Goal: Information Seeking & Learning: Compare options

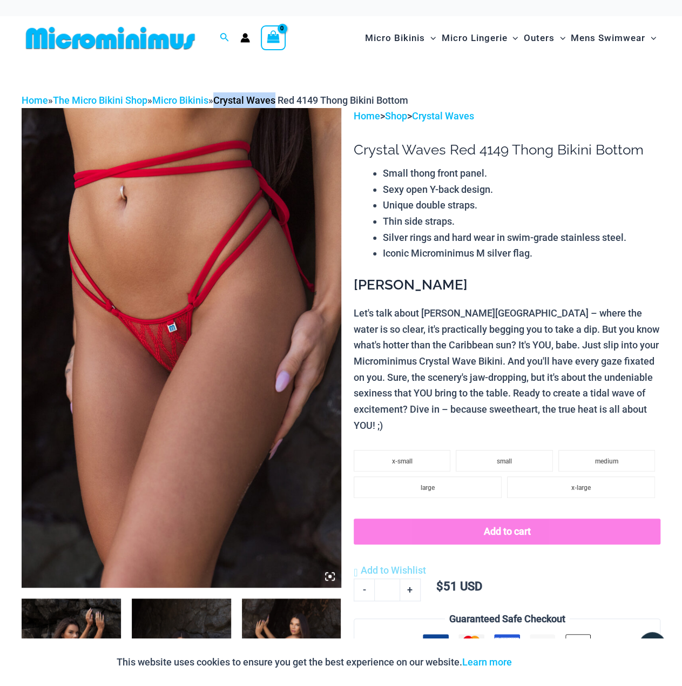
drag, startPoint x: 287, startPoint y: 101, endPoint x: 227, endPoint y: 101, distance: 60.5
click at [227, 101] on span "Crystal Waves Red 4149 Thong Bikini Bottom" at bounding box center [310, 100] width 195 height 11
copy span "Crystal Waves"
drag, startPoint x: 398, startPoint y: 149, endPoint x: 354, endPoint y: 145, distance: 43.9
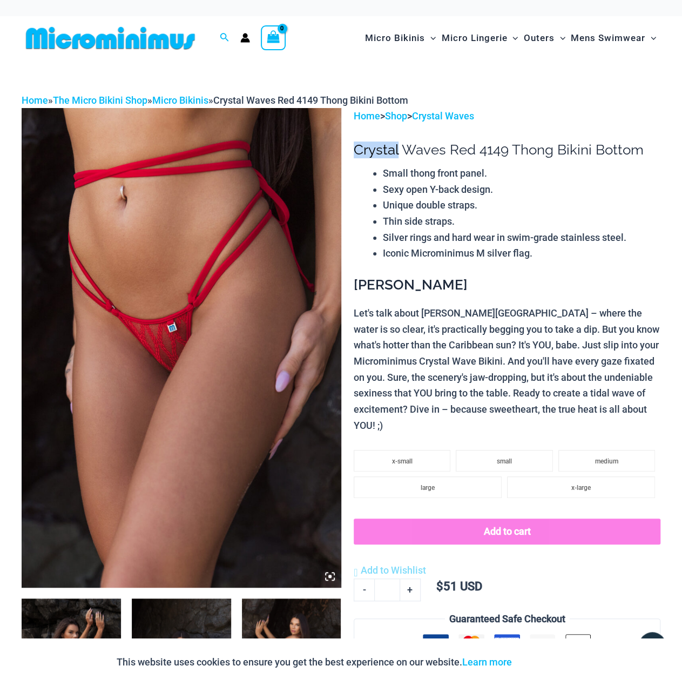
click at [354, 145] on h1 "Crystal Waves Red 4149 Thong Bikini Bottom" at bounding box center [507, 150] width 307 height 17
copy h1 "Crystal"
click at [208, 241] on img at bounding box center [182, 347] width 320 height 479
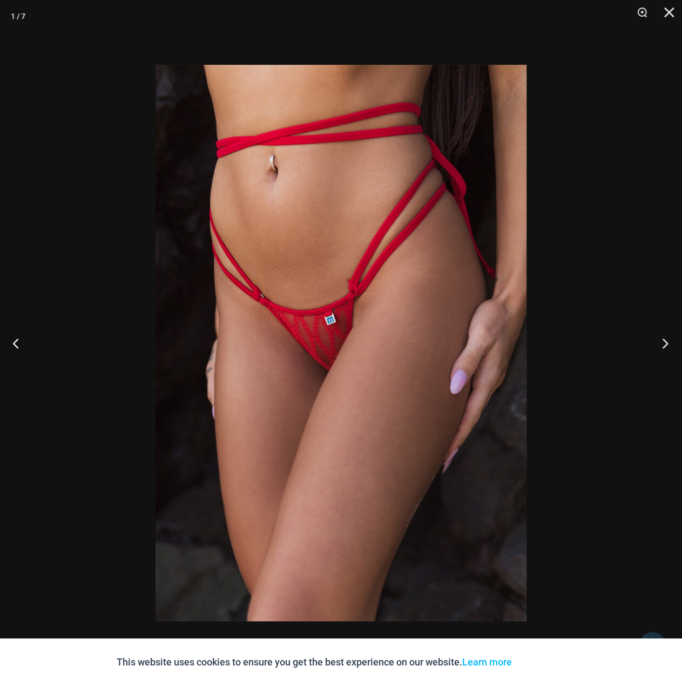
click at [657, 333] on button "Next" at bounding box center [662, 343] width 41 height 54
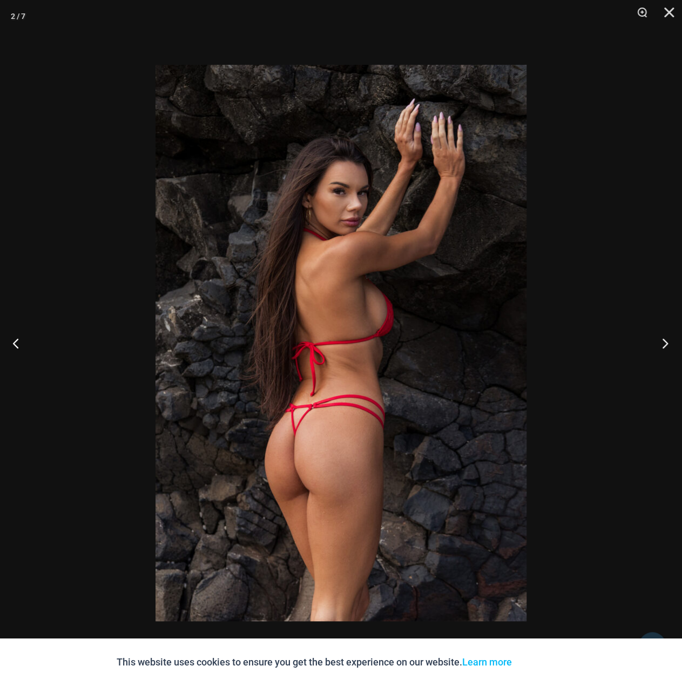
click at [657, 333] on button "Next" at bounding box center [662, 343] width 41 height 54
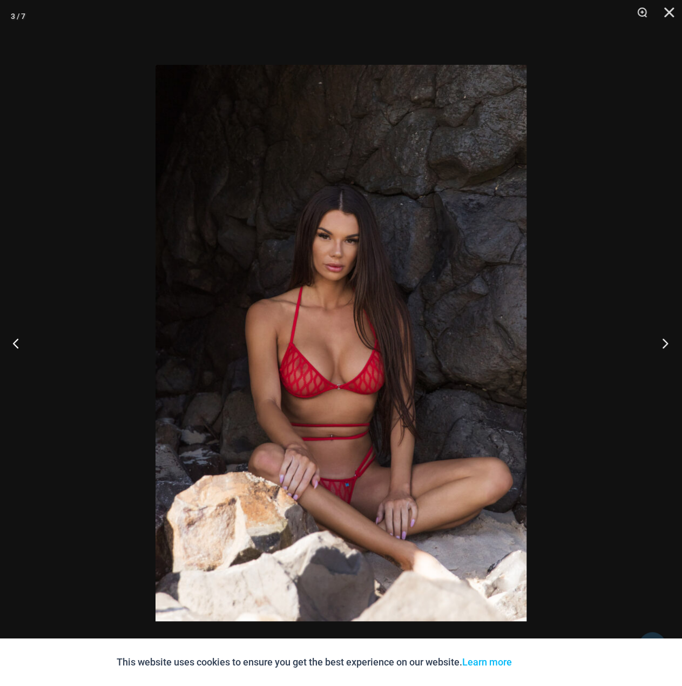
click at [657, 333] on button "Next" at bounding box center [662, 343] width 41 height 54
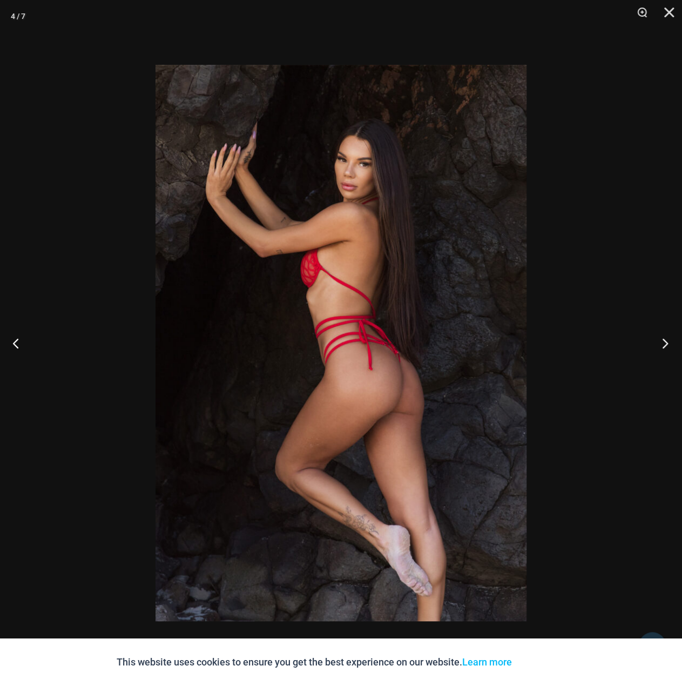
click at [657, 333] on button "Next" at bounding box center [662, 343] width 41 height 54
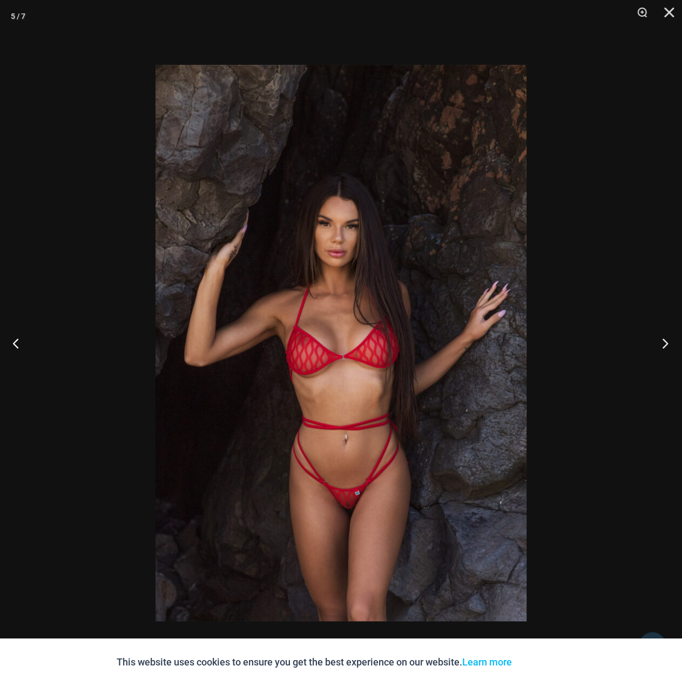
click at [657, 333] on button "Next" at bounding box center [662, 343] width 41 height 54
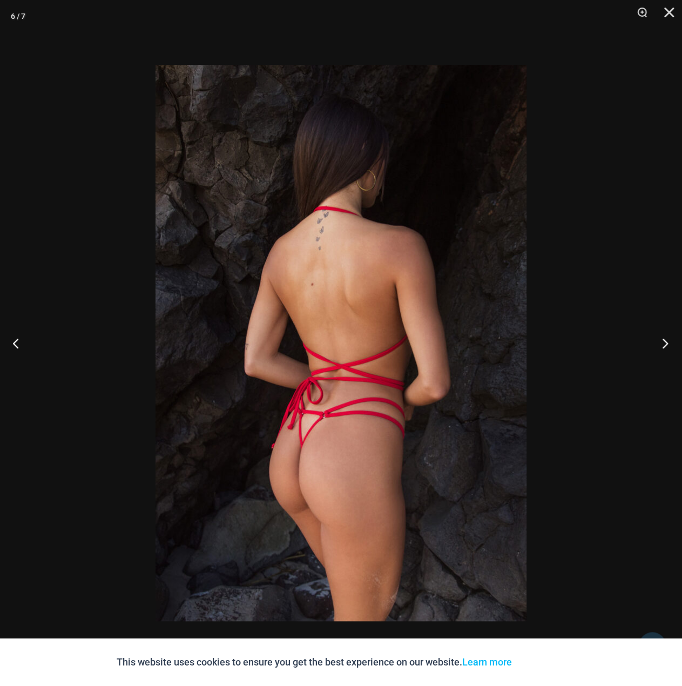
click at [657, 333] on button "Next" at bounding box center [662, 343] width 41 height 54
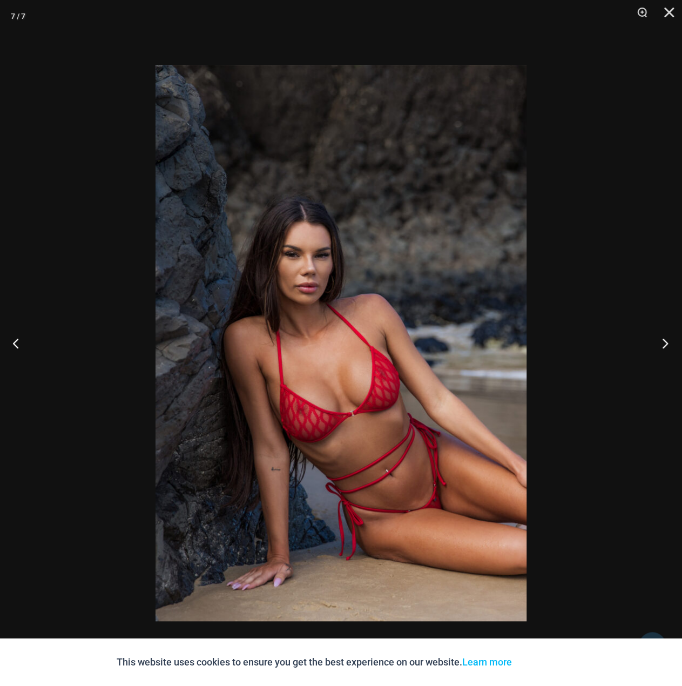
click at [657, 333] on button "Next" at bounding box center [662, 343] width 41 height 54
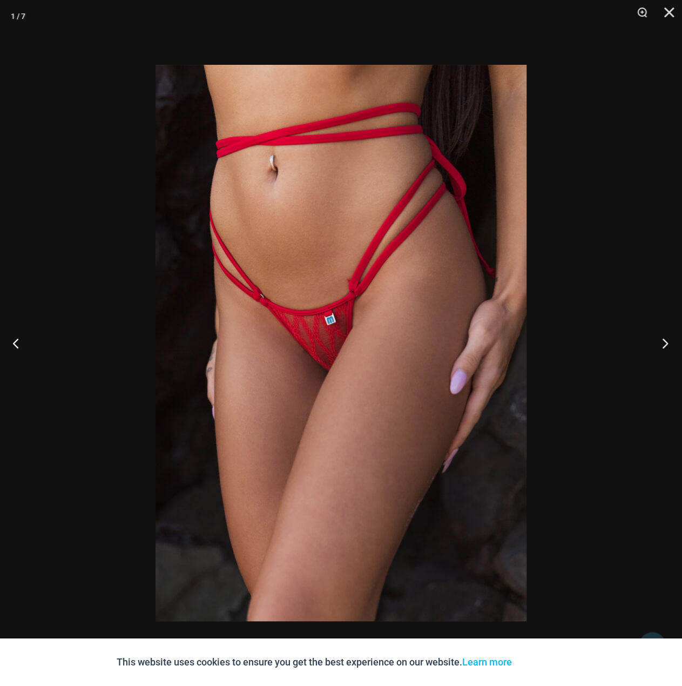
click at [657, 333] on button "Next" at bounding box center [662, 343] width 41 height 54
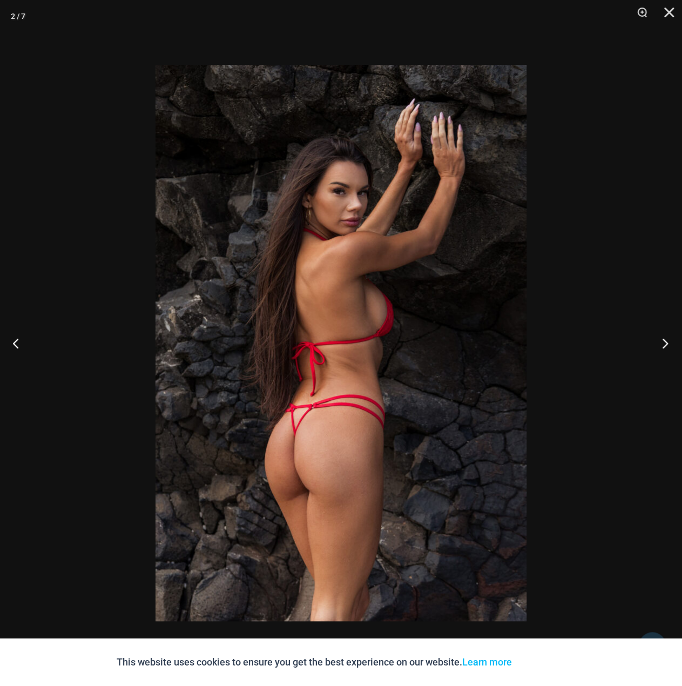
click at [657, 333] on button "Next" at bounding box center [662, 343] width 41 height 54
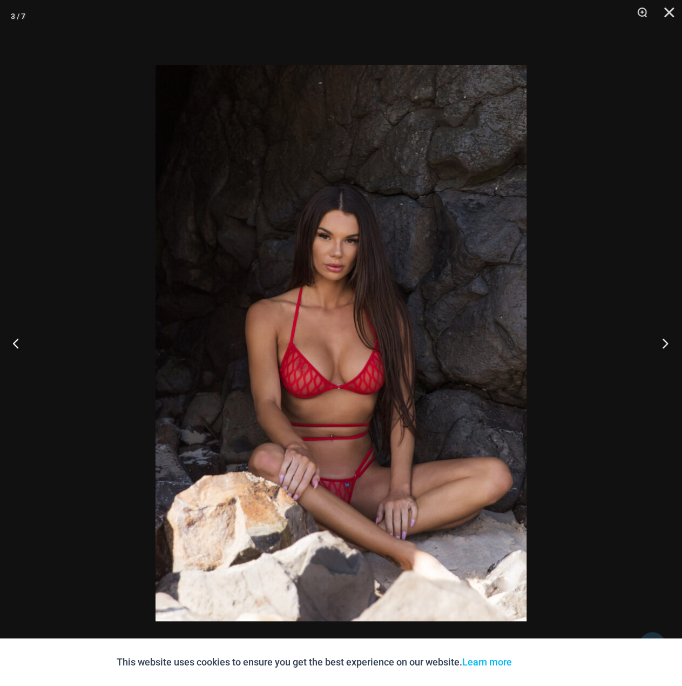
click at [657, 333] on button "Next" at bounding box center [662, 343] width 41 height 54
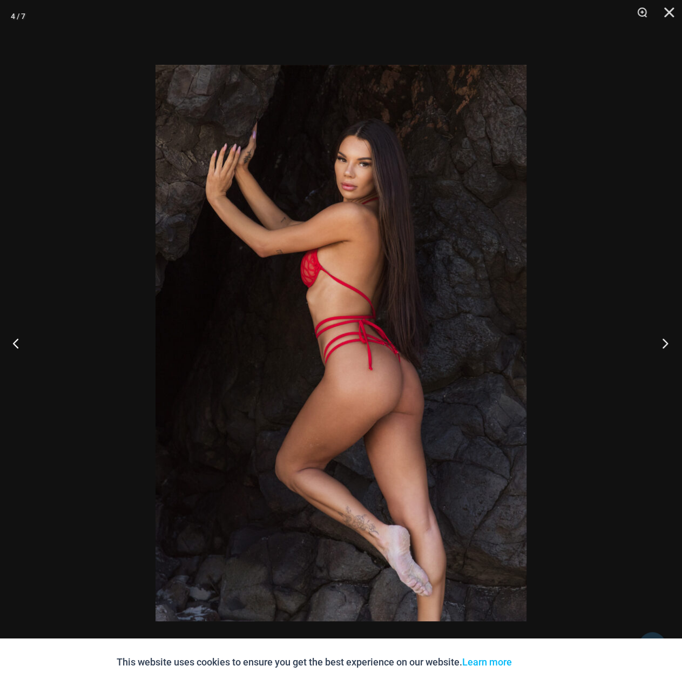
click at [657, 333] on button "Next" at bounding box center [662, 343] width 41 height 54
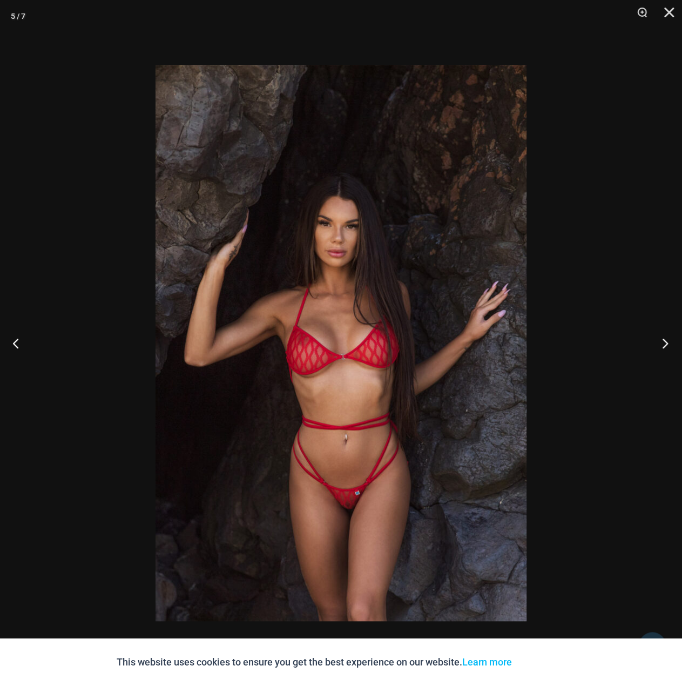
click at [657, 333] on button "Next" at bounding box center [662, 343] width 41 height 54
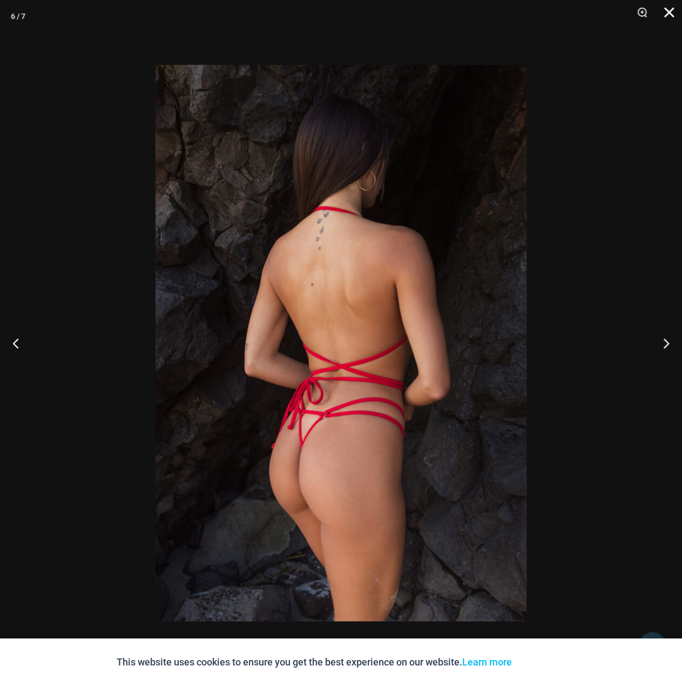
click at [667, 12] on button "Close" at bounding box center [665, 16] width 27 height 32
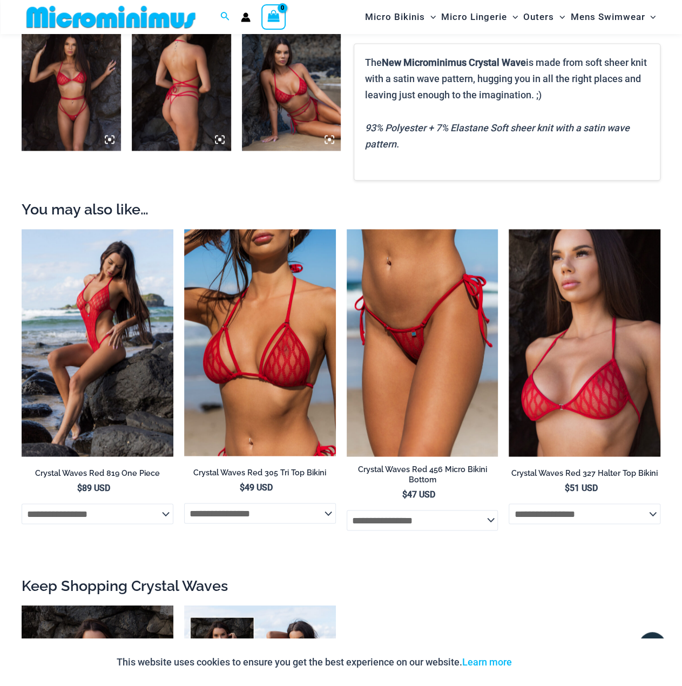
scroll to position [799, 0]
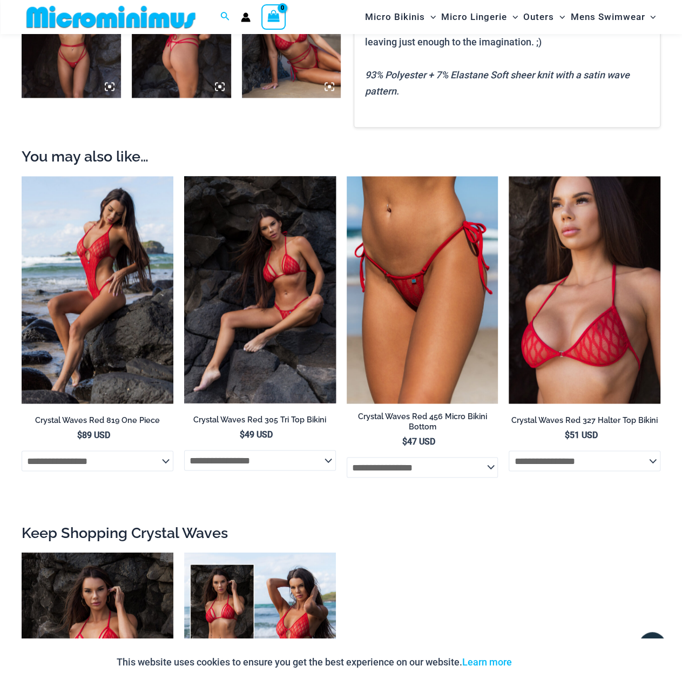
click at [276, 221] on img at bounding box center [260, 289] width 152 height 227
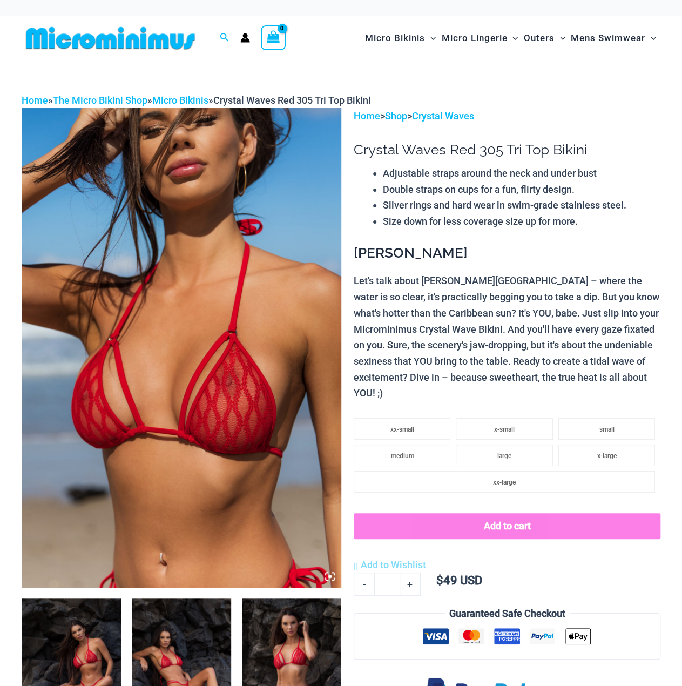
click at [261, 247] on img at bounding box center [182, 347] width 320 height 479
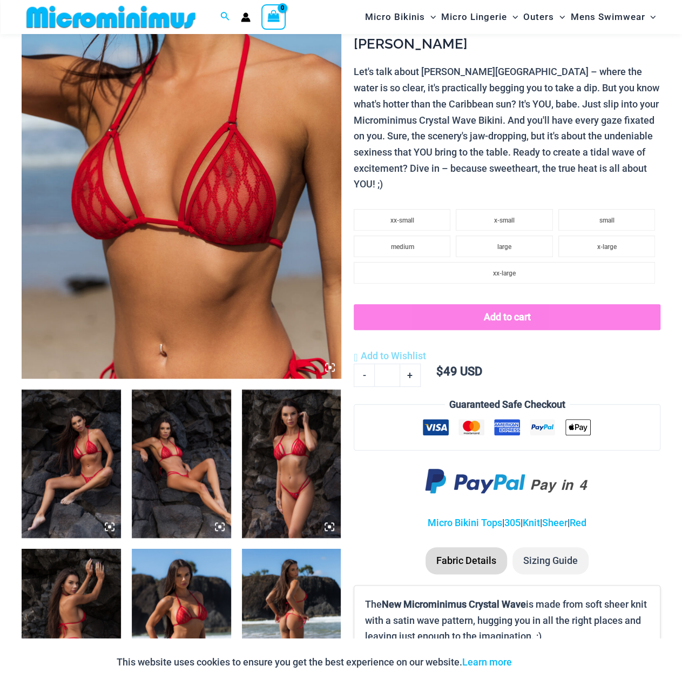
scroll to position [206, 0]
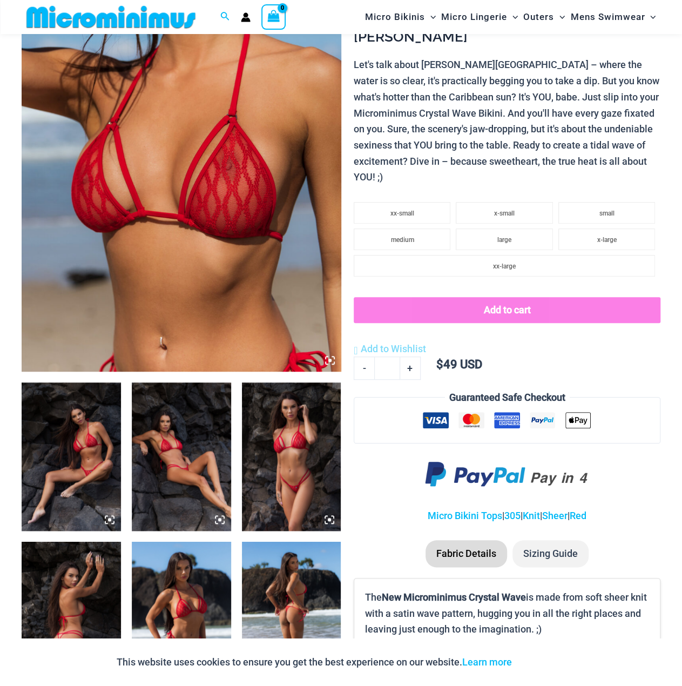
click at [267, 220] on img at bounding box center [182, 131] width 320 height 479
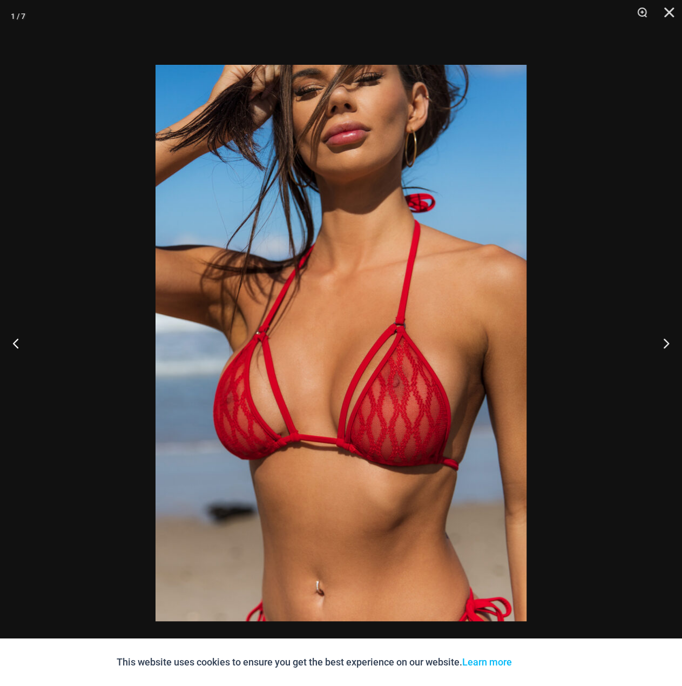
click at [635, 317] on div at bounding box center [341, 343] width 682 height 686
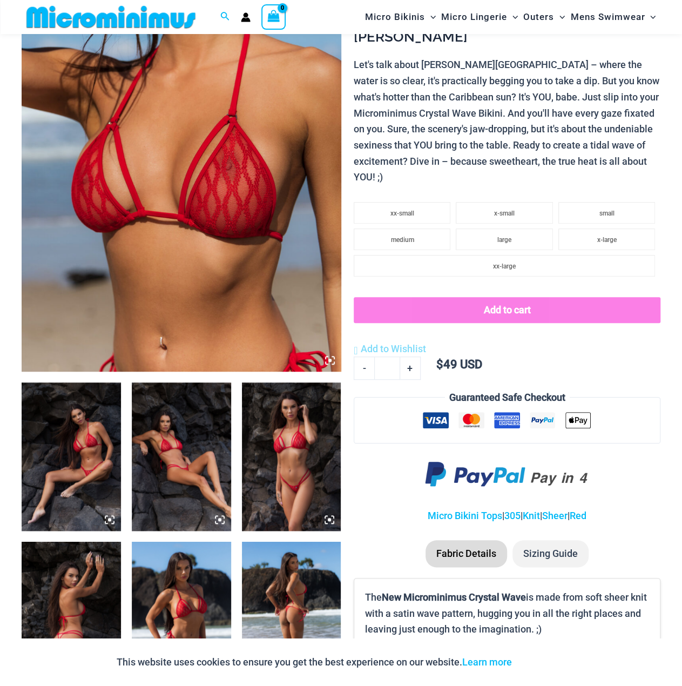
click at [318, 191] on img at bounding box center [182, 131] width 320 height 479
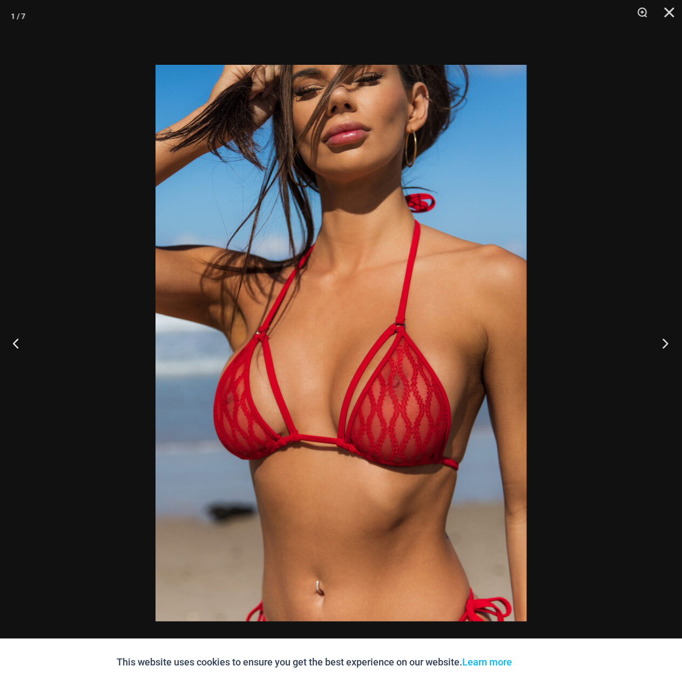
click at [661, 339] on button "Next" at bounding box center [662, 343] width 41 height 54
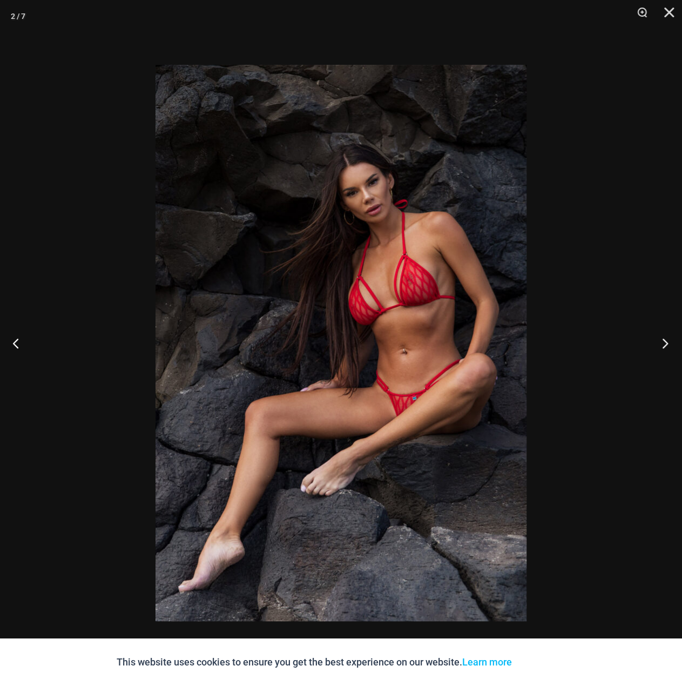
click at [661, 339] on button "Next" at bounding box center [662, 343] width 41 height 54
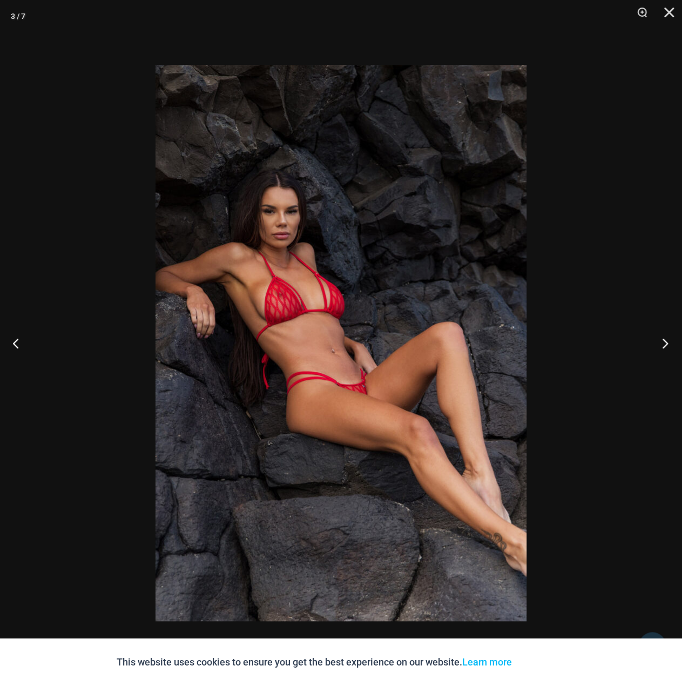
click at [661, 339] on button "Next" at bounding box center [662, 343] width 41 height 54
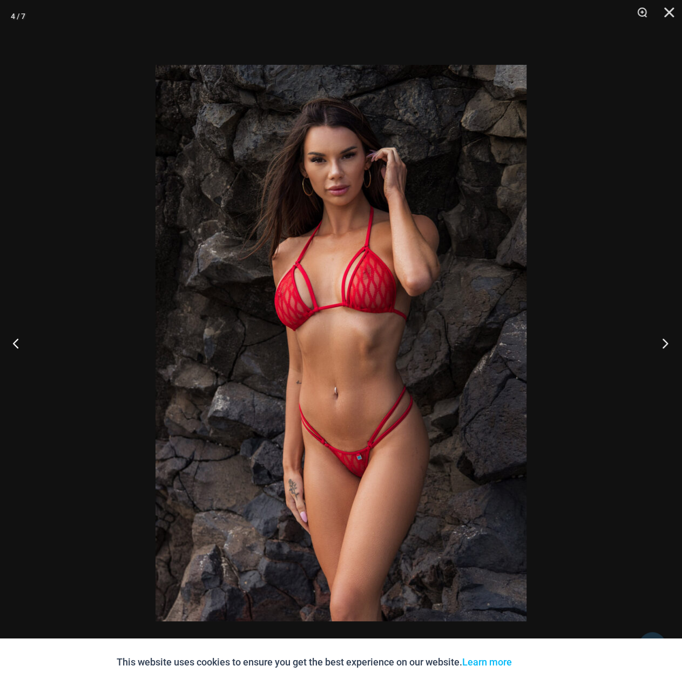
click at [661, 339] on button "Next" at bounding box center [662, 343] width 41 height 54
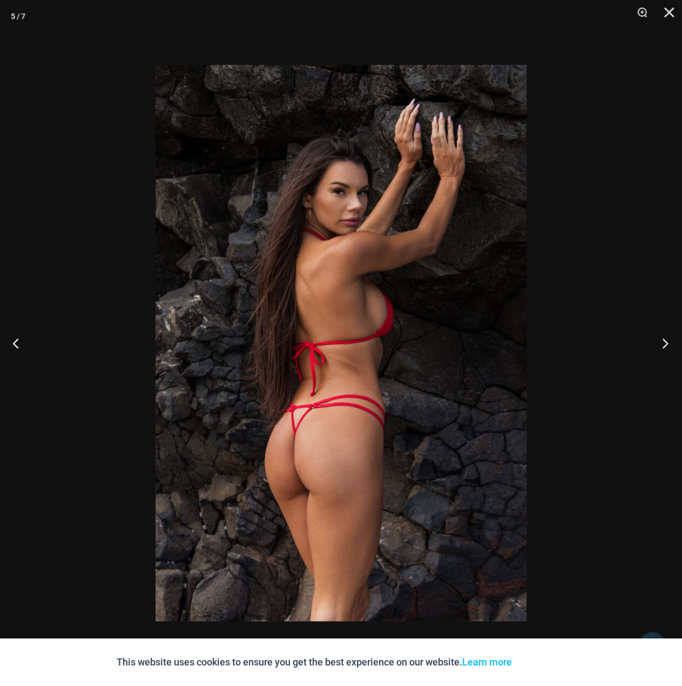
click at [661, 339] on button "Next" at bounding box center [662, 343] width 41 height 54
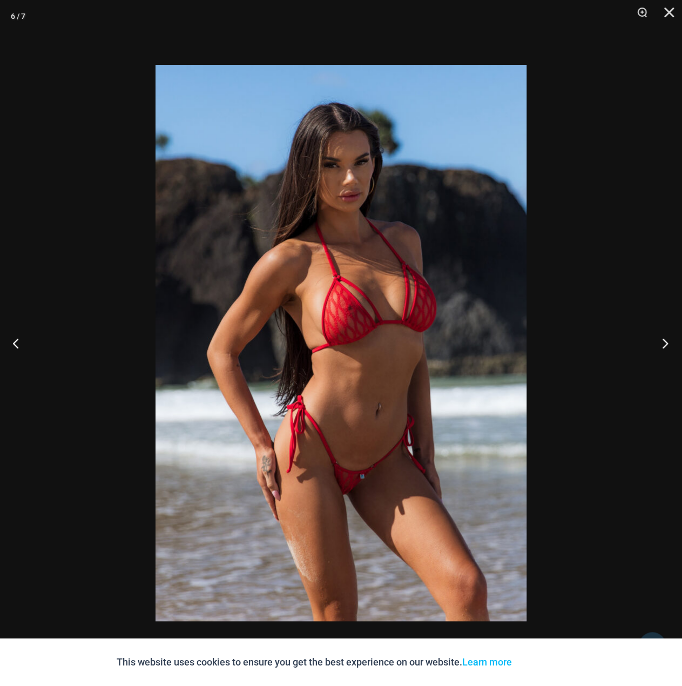
click at [661, 339] on button "Next" at bounding box center [662, 343] width 41 height 54
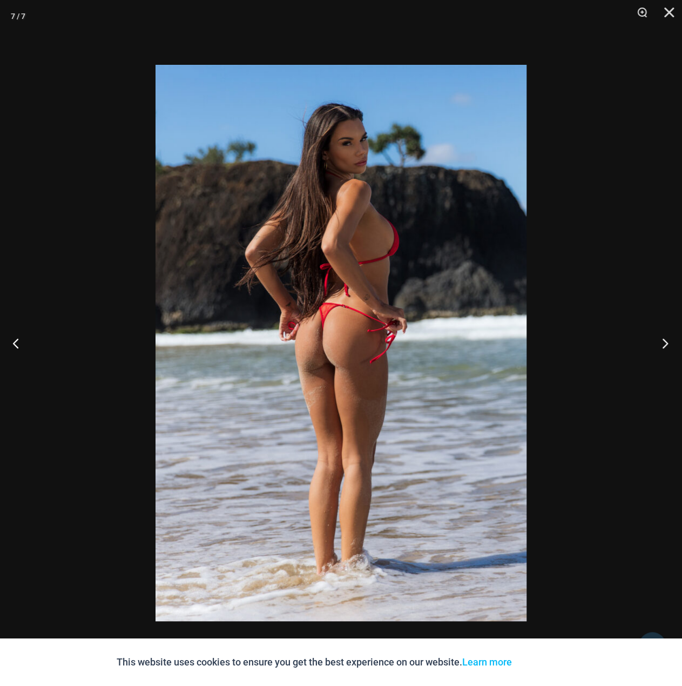
click at [661, 339] on button "Next" at bounding box center [662, 343] width 41 height 54
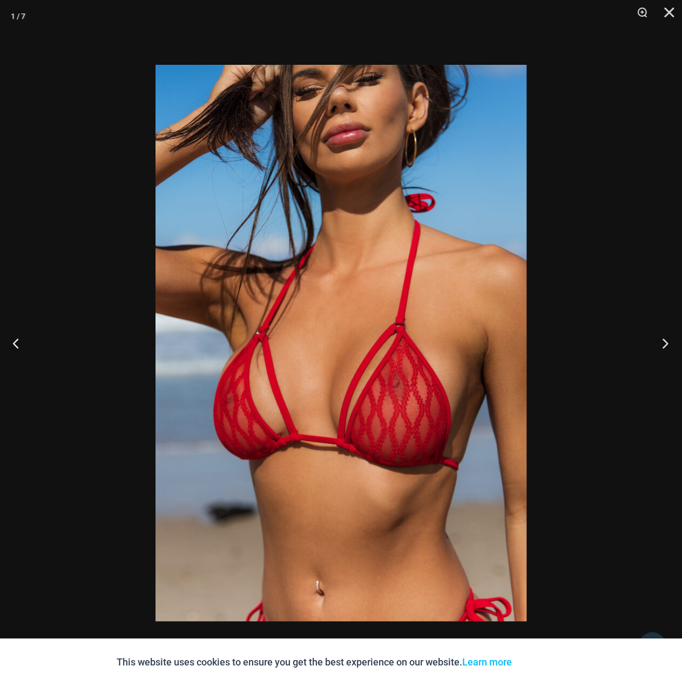
click at [661, 339] on button "Next" at bounding box center [662, 343] width 41 height 54
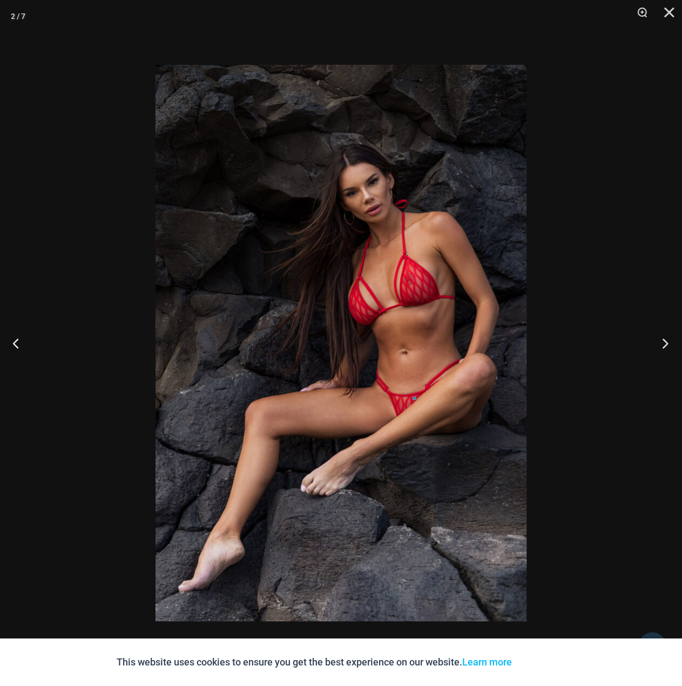
click at [661, 339] on button "Next" at bounding box center [662, 343] width 41 height 54
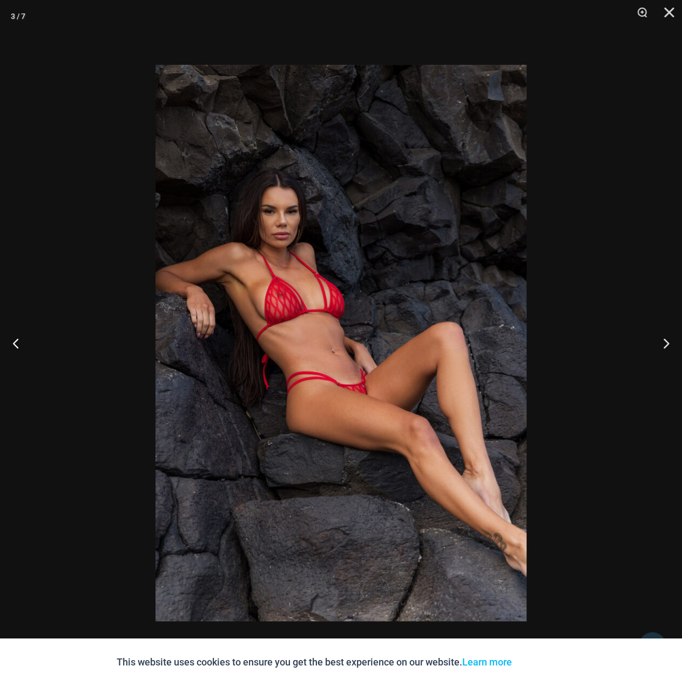
click at [602, 144] on div at bounding box center [341, 343] width 682 height 686
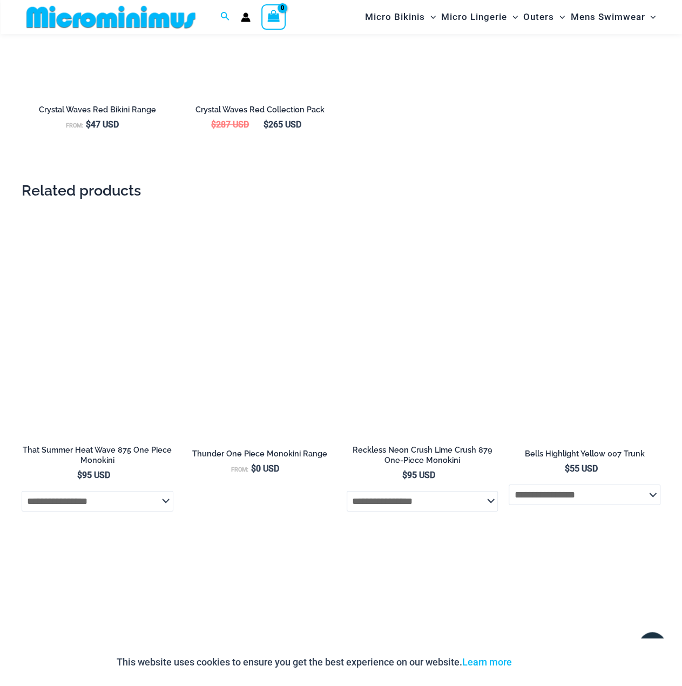
scroll to position [1665, 0]
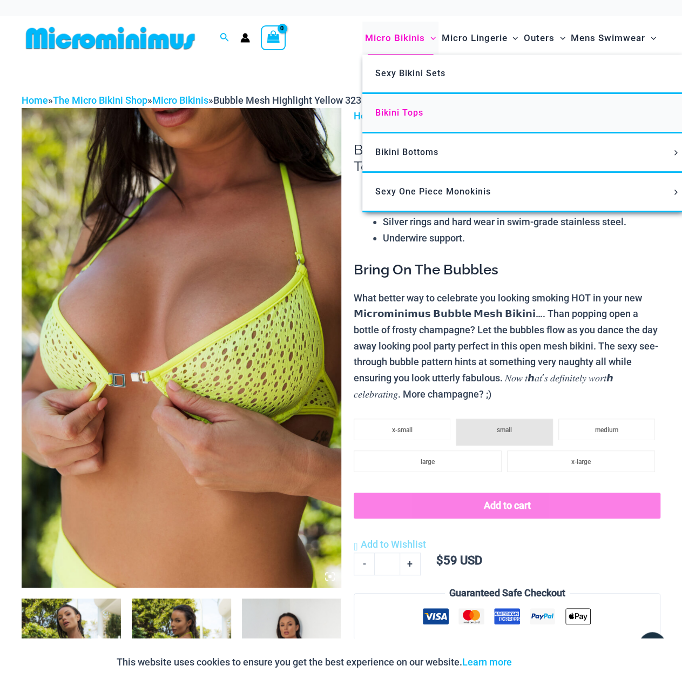
click at [606, 104] on link "Bikini Tops" at bounding box center [522, 113] width 321 height 39
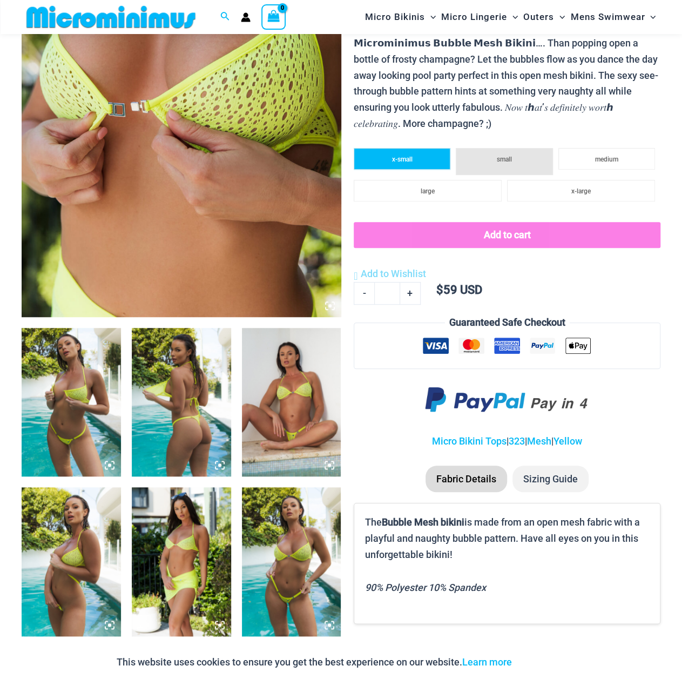
scroll to position [260, 0]
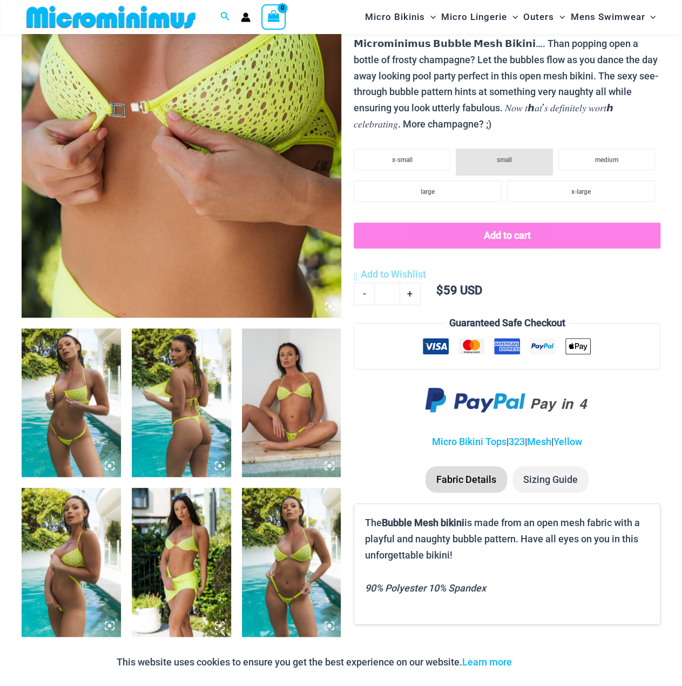
click at [108, 241] on img at bounding box center [182, 77] width 320 height 479
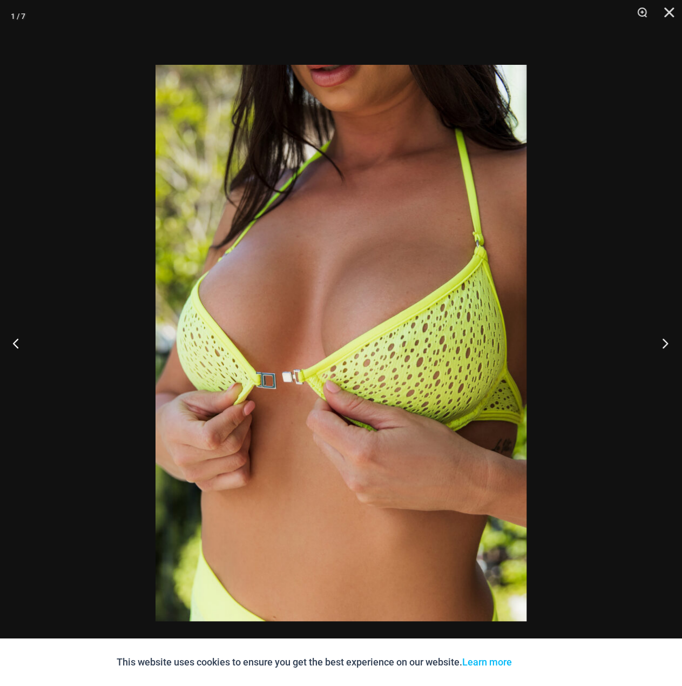
click at [661, 340] on button "Next" at bounding box center [662, 343] width 41 height 54
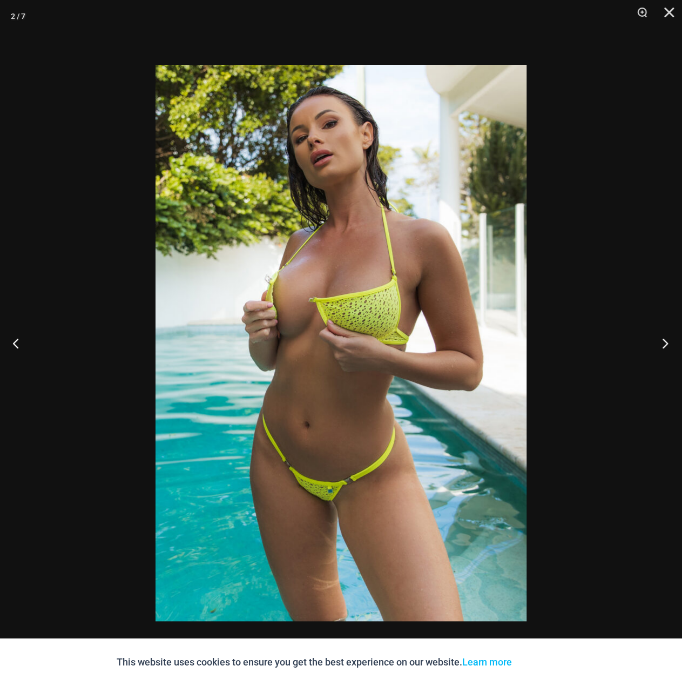
click at [661, 340] on button "Next" at bounding box center [662, 343] width 41 height 54
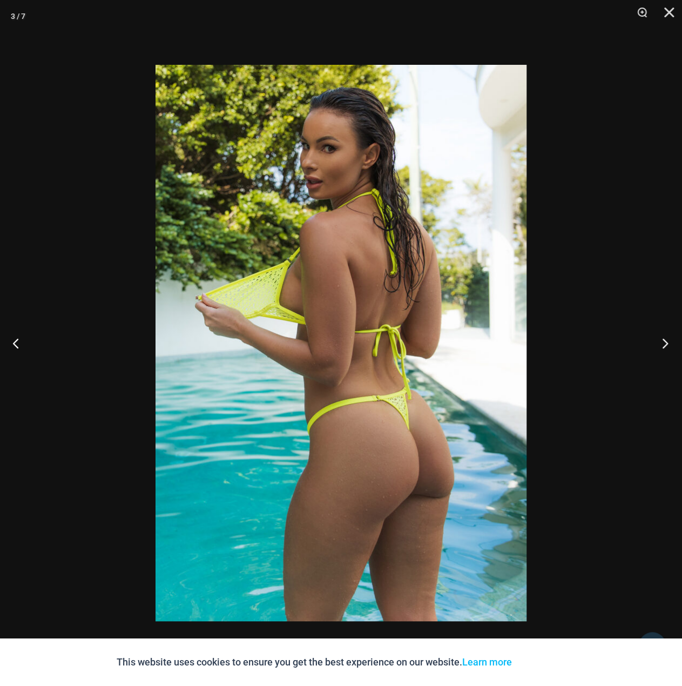
click at [661, 340] on button "Next" at bounding box center [662, 343] width 41 height 54
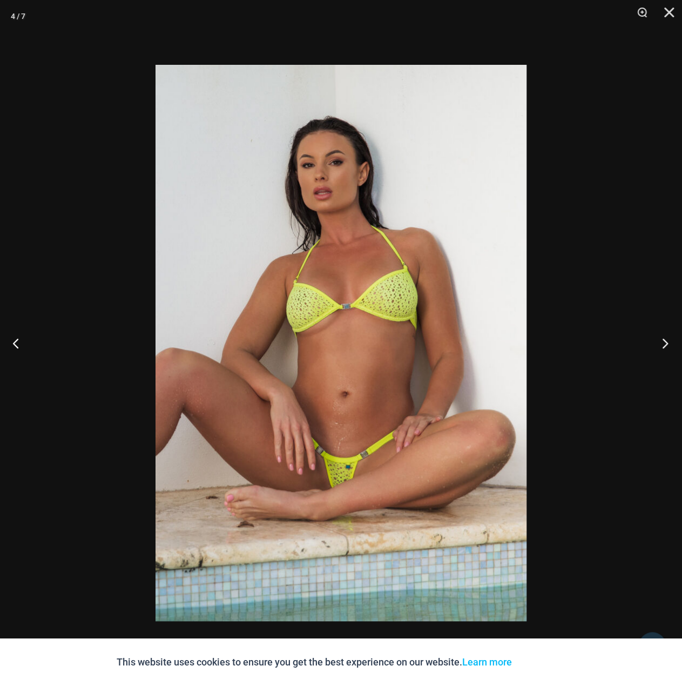
click at [661, 340] on button "Next" at bounding box center [662, 343] width 41 height 54
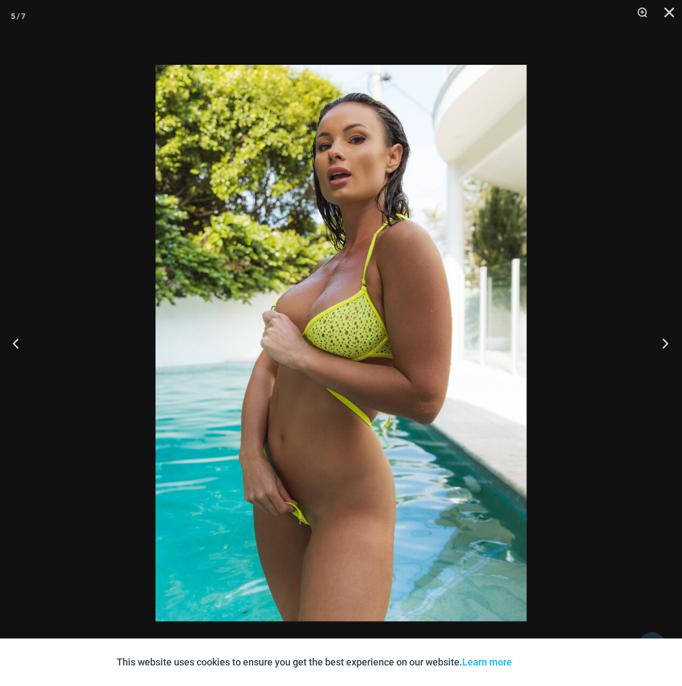
click at [661, 340] on button "Next" at bounding box center [662, 343] width 41 height 54
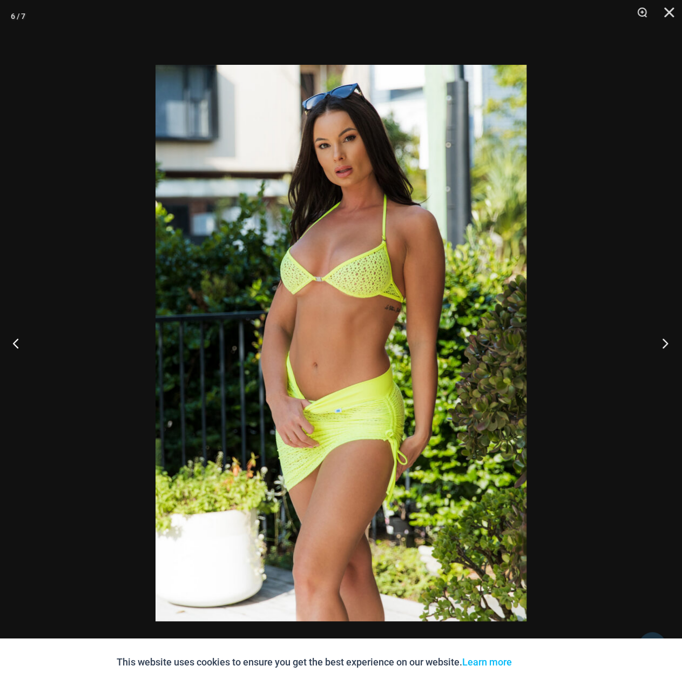
click at [661, 340] on button "Next" at bounding box center [662, 343] width 41 height 54
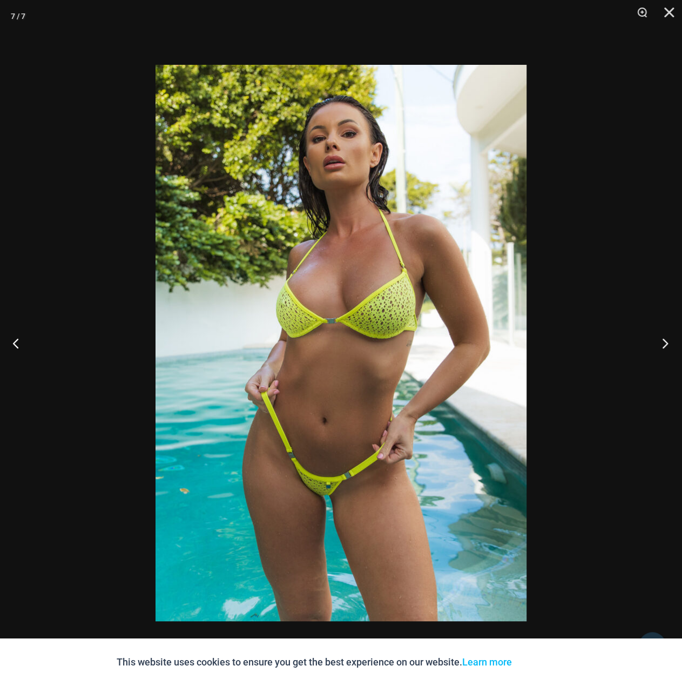
click at [661, 340] on button "Next" at bounding box center [662, 343] width 41 height 54
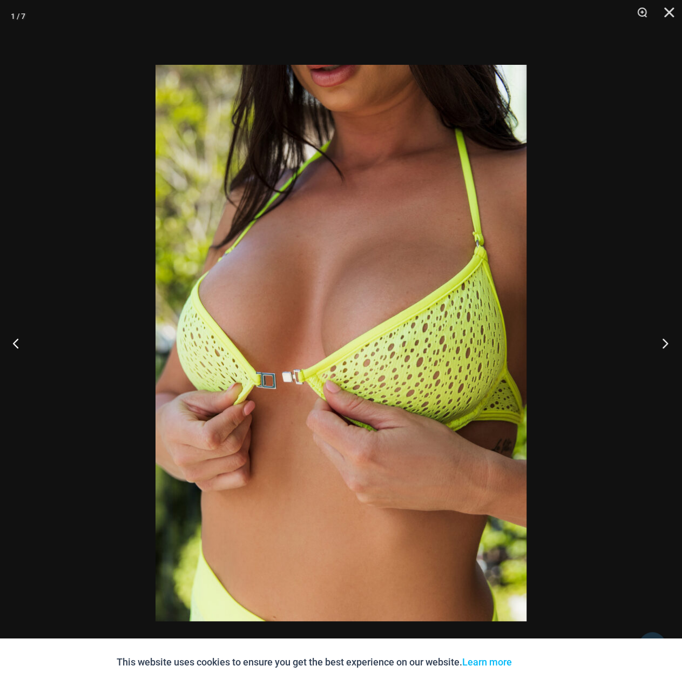
click at [661, 340] on button "Next" at bounding box center [662, 343] width 41 height 54
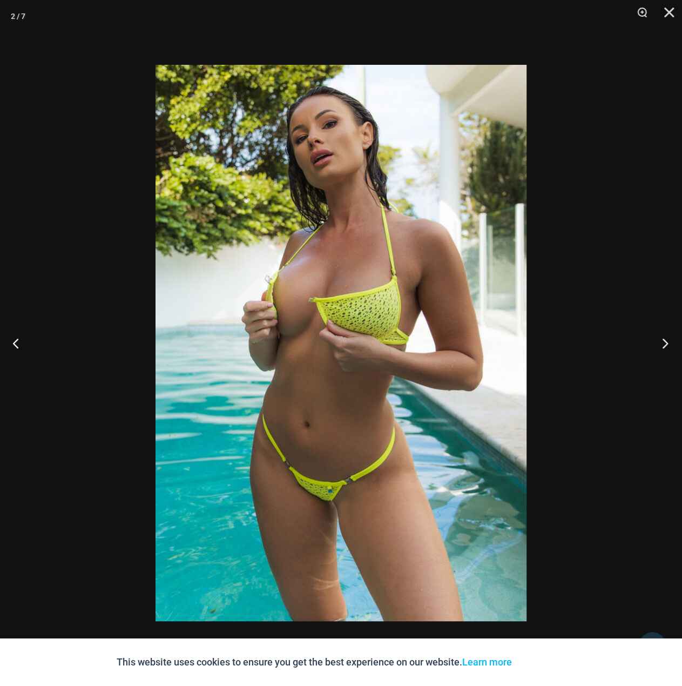
click at [661, 340] on button "Next" at bounding box center [662, 343] width 41 height 54
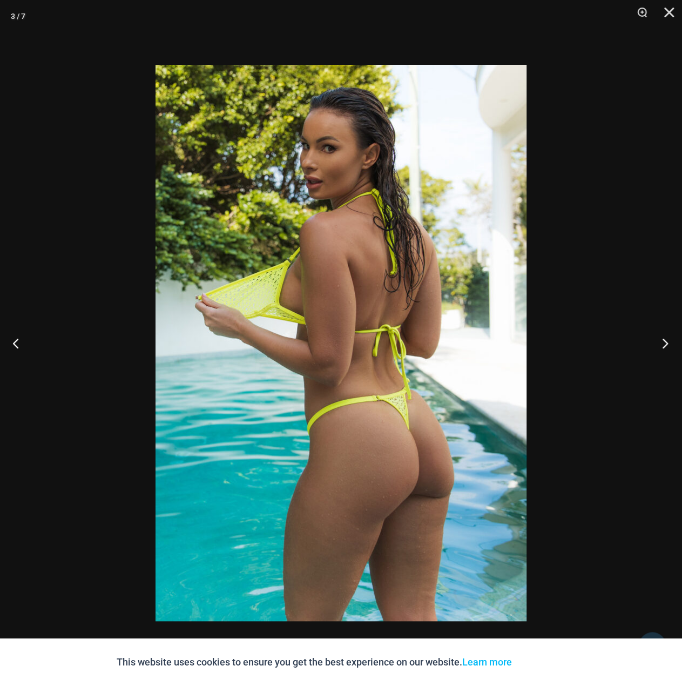
click at [661, 340] on button "Next" at bounding box center [662, 343] width 41 height 54
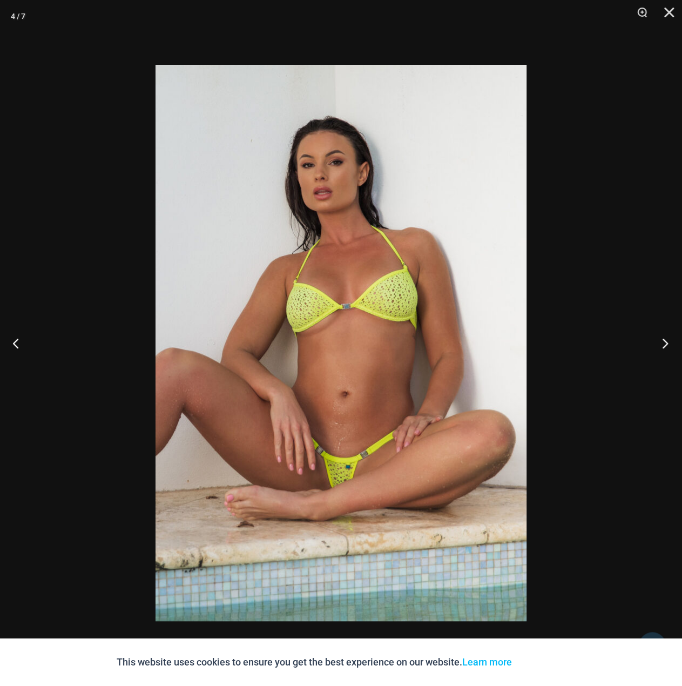
click at [661, 340] on button "Next" at bounding box center [662, 343] width 41 height 54
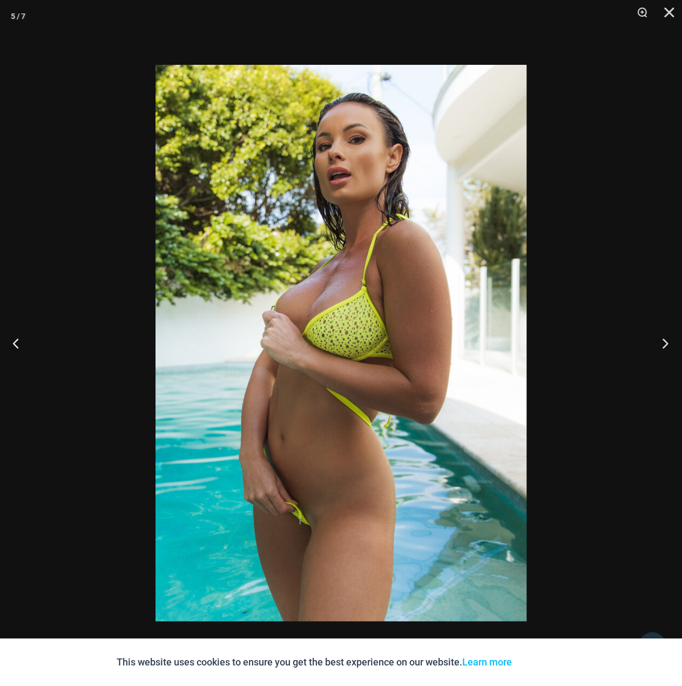
click at [661, 340] on button "Next" at bounding box center [662, 343] width 41 height 54
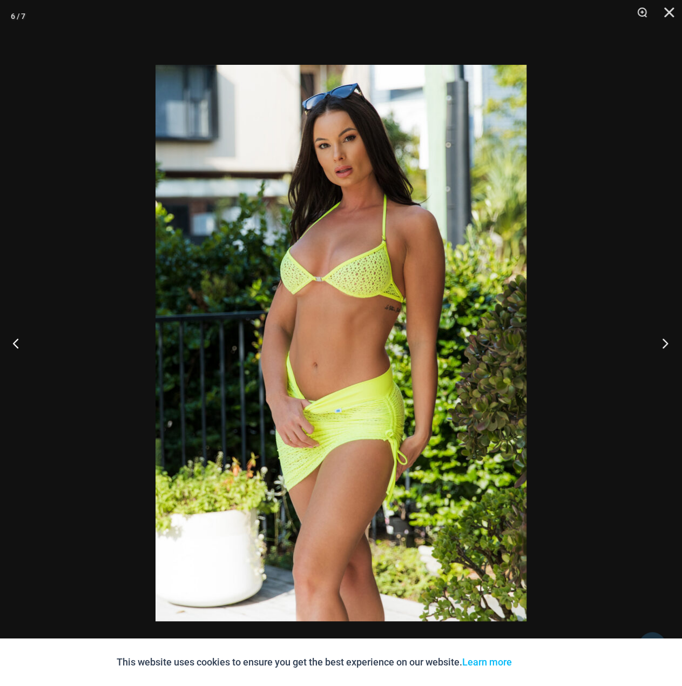
click at [661, 340] on button "Next" at bounding box center [662, 343] width 41 height 54
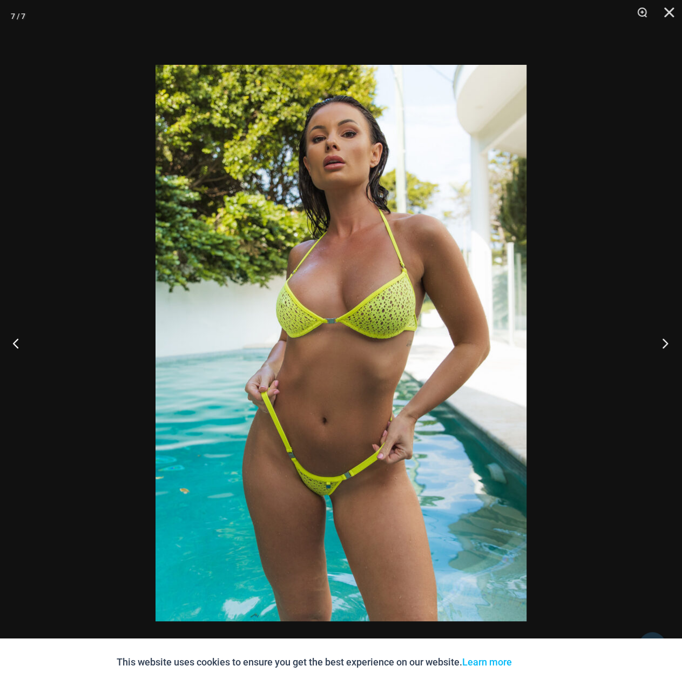
click at [661, 340] on button "Next" at bounding box center [662, 343] width 41 height 54
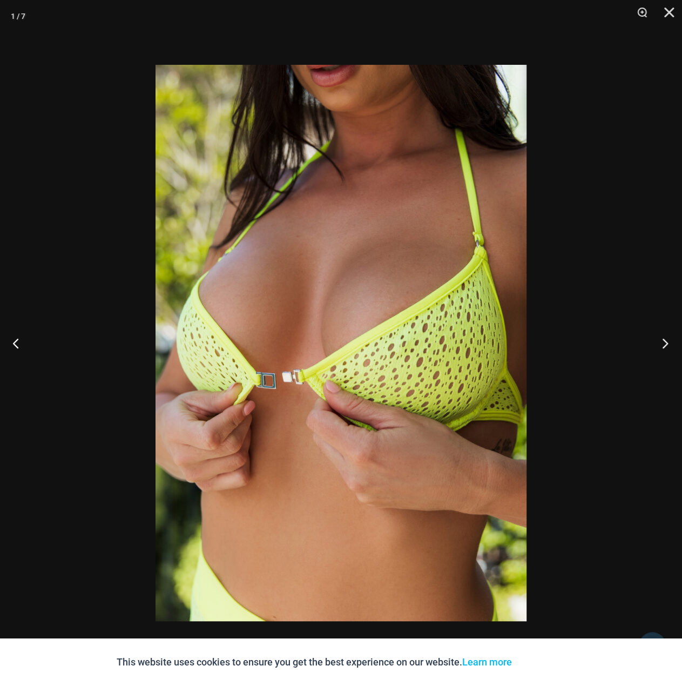
click at [661, 340] on button "Next" at bounding box center [662, 343] width 41 height 54
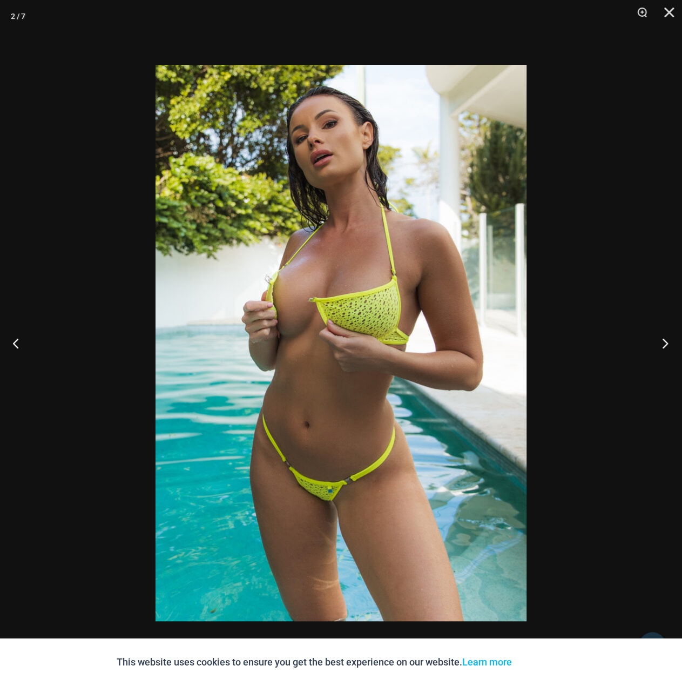
click at [661, 340] on button "Next" at bounding box center [662, 343] width 41 height 54
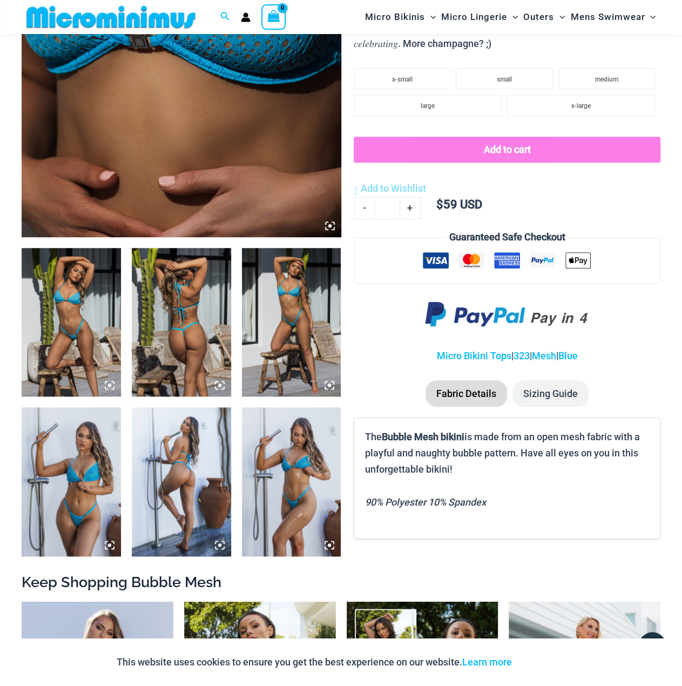
scroll to position [206, 0]
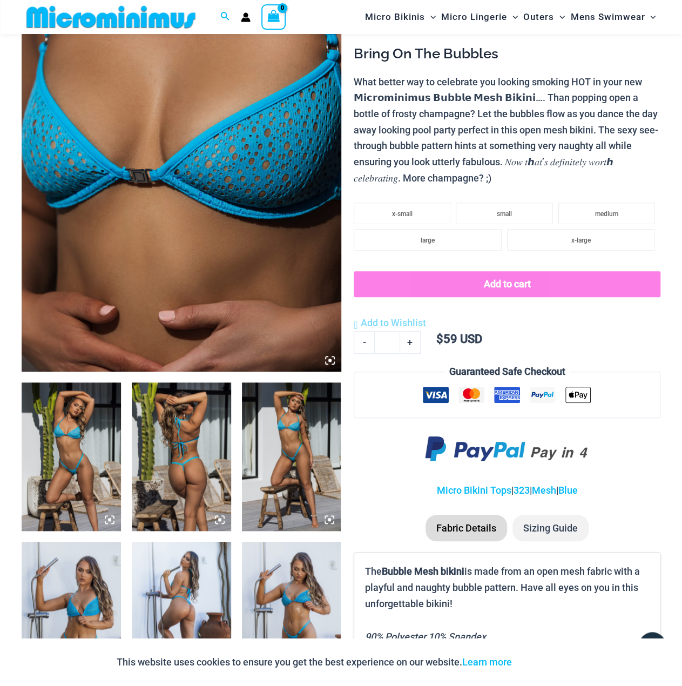
click at [186, 171] on img at bounding box center [182, 131] width 320 height 479
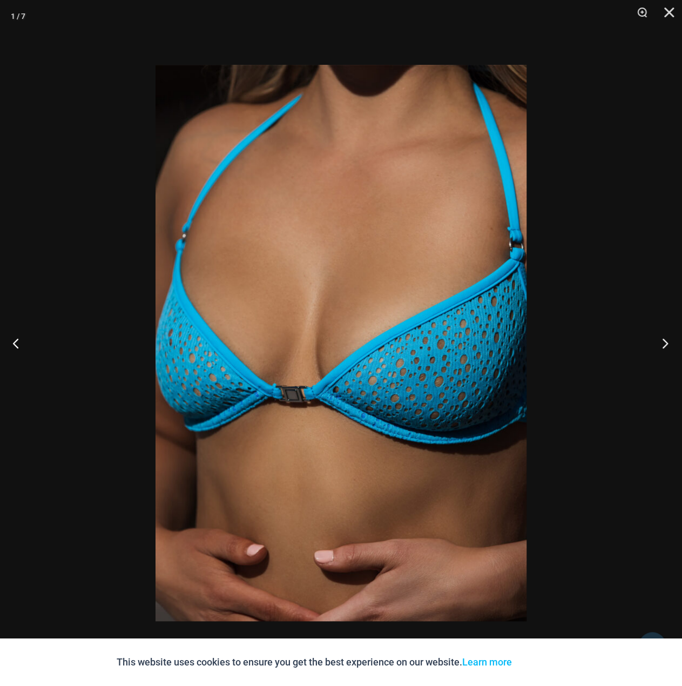
click at [660, 340] on button "Next" at bounding box center [662, 343] width 41 height 54
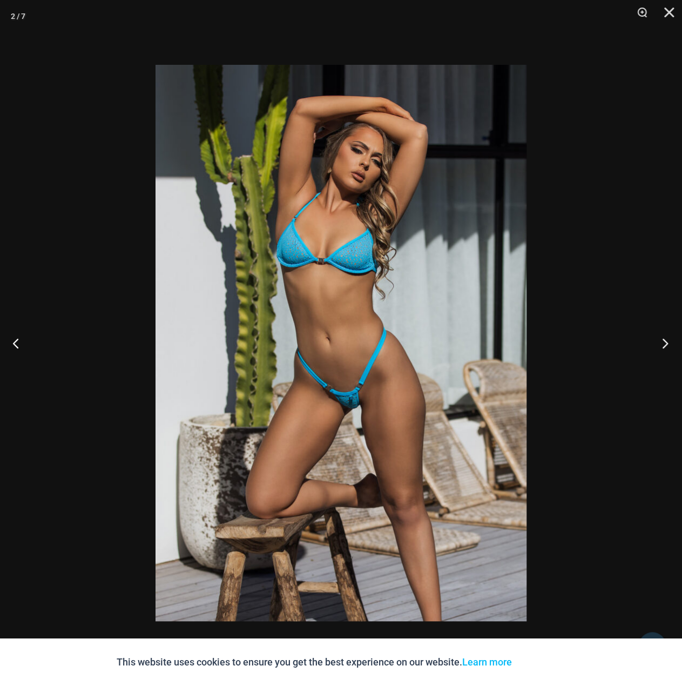
click at [660, 340] on button "Next" at bounding box center [662, 343] width 41 height 54
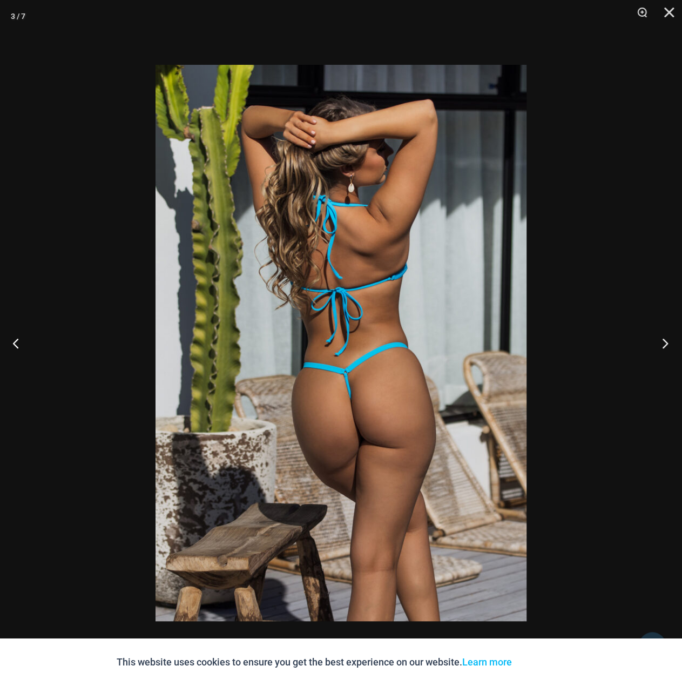
click at [660, 340] on button "Next" at bounding box center [662, 343] width 41 height 54
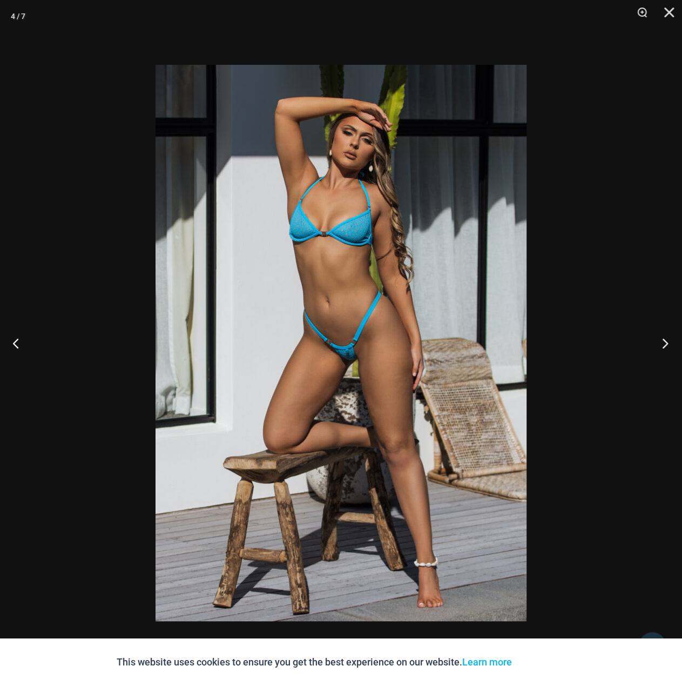
click at [660, 340] on button "Next" at bounding box center [662, 343] width 41 height 54
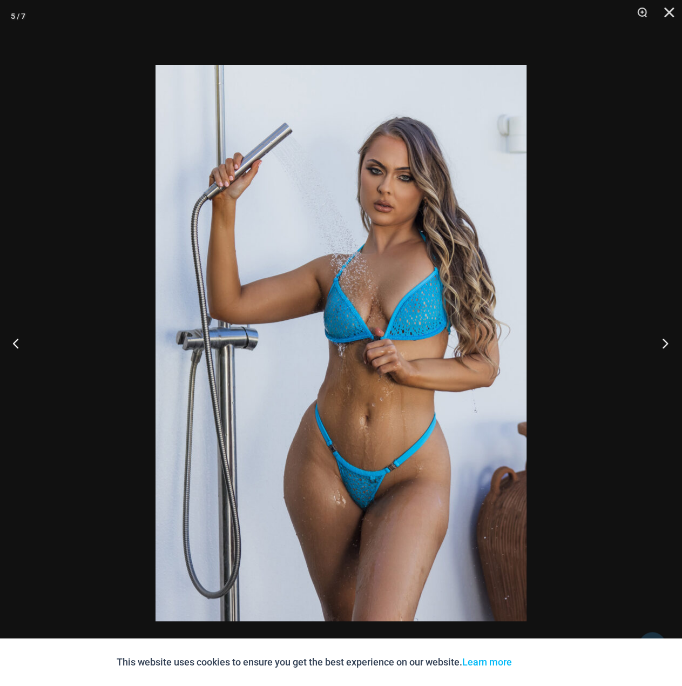
click at [660, 340] on button "Next" at bounding box center [662, 343] width 41 height 54
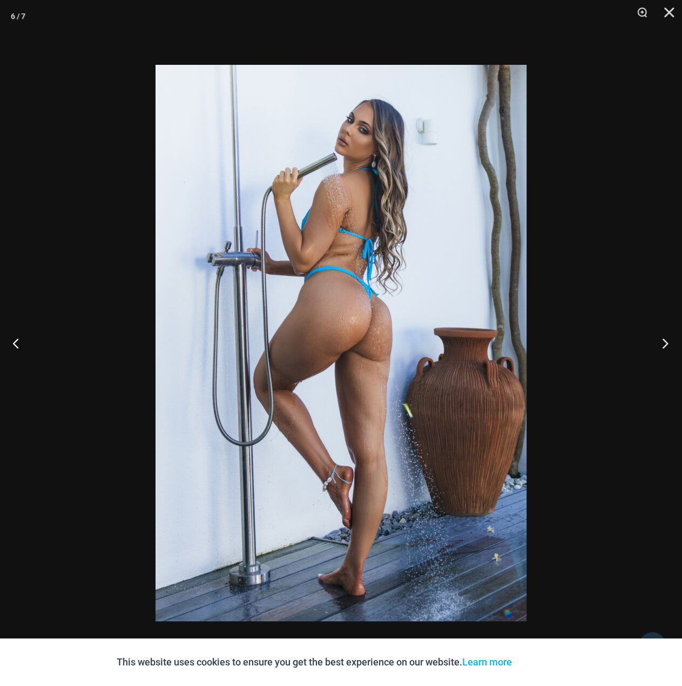
click at [660, 340] on button "Next" at bounding box center [662, 343] width 41 height 54
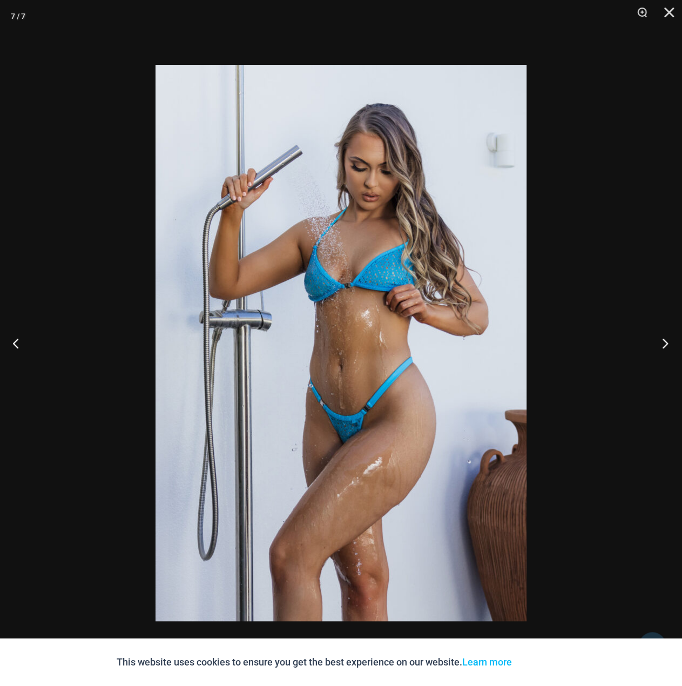
click at [660, 340] on button "Next" at bounding box center [662, 343] width 41 height 54
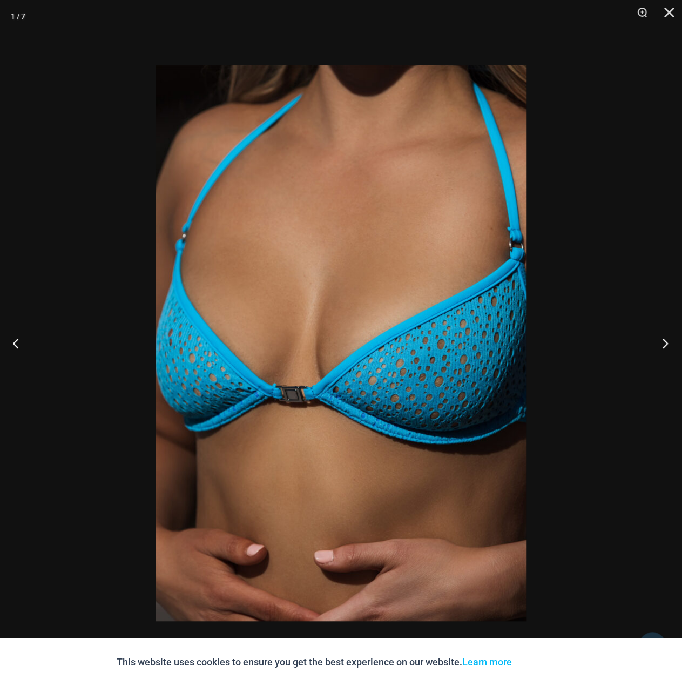
click at [660, 340] on button "Next" at bounding box center [662, 343] width 41 height 54
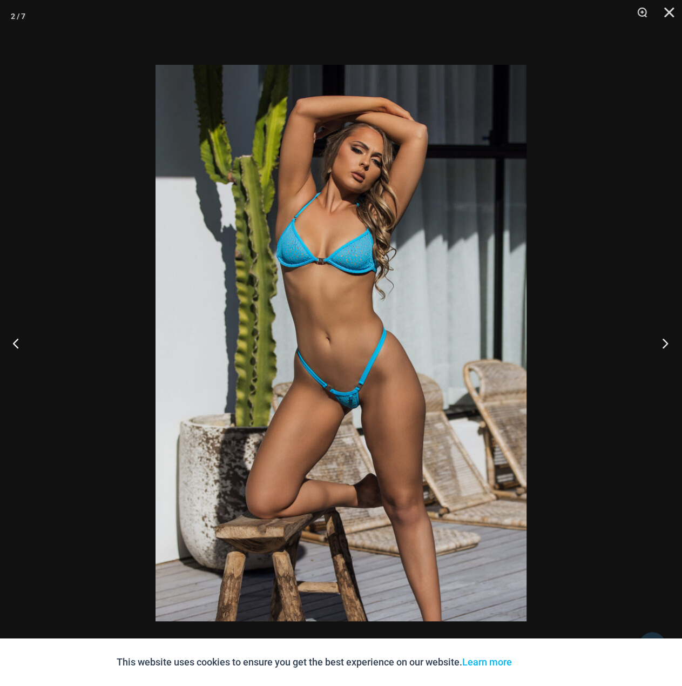
click at [660, 340] on button "Next" at bounding box center [662, 343] width 41 height 54
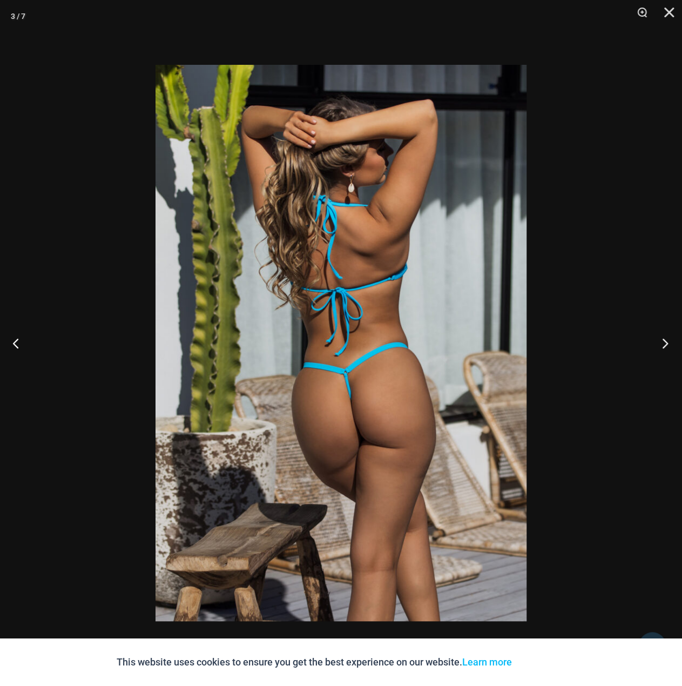
click at [660, 335] on button "Next" at bounding box center [662, 343] width 41 height 54
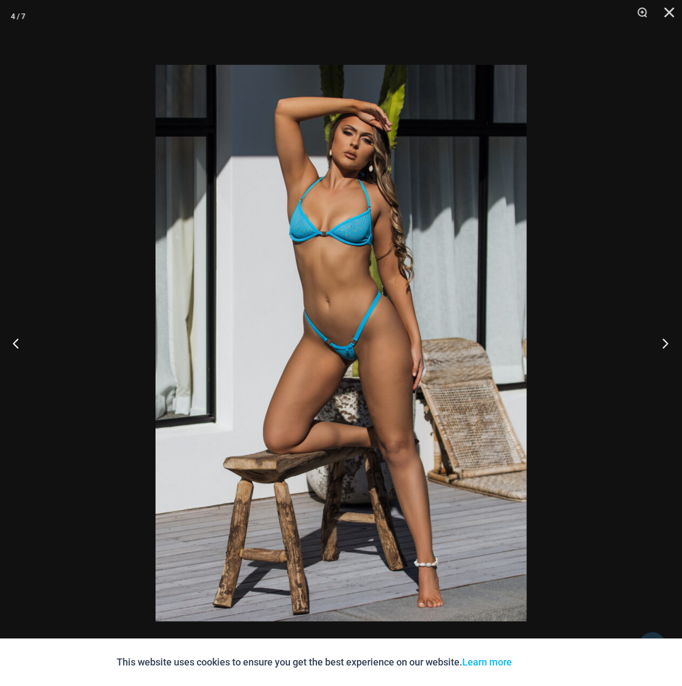
click at [660, 335] on button "Next" at bounding box center [662, 343] width 41 height 54
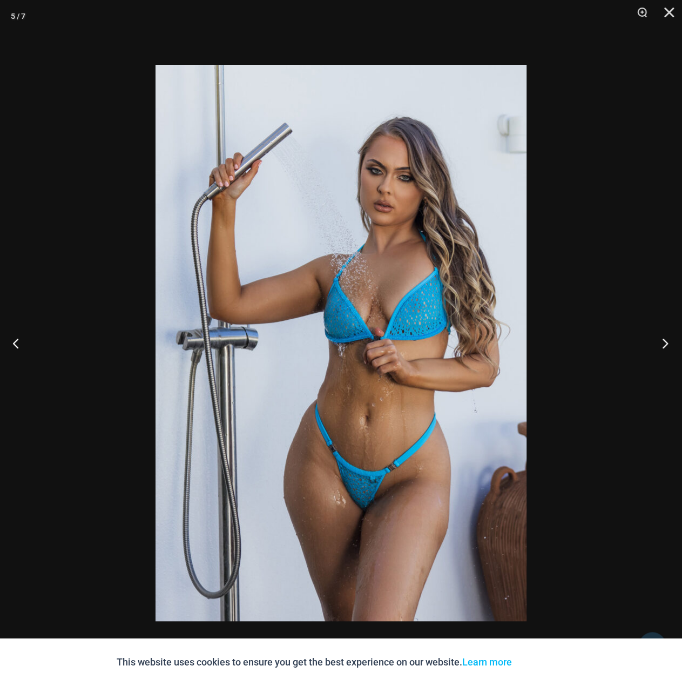
click at [660, 335] on button "Next" at bounding box center [662, 343] width 41 height 54
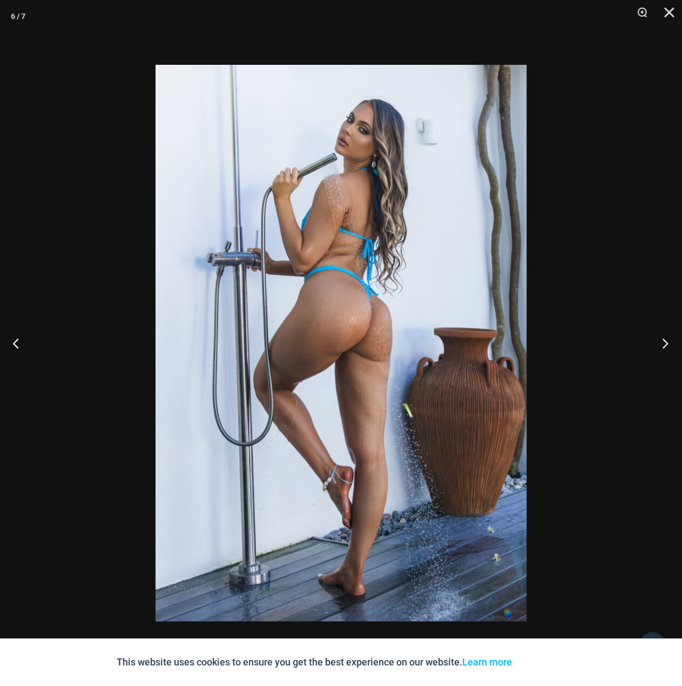
click at [660, 335] on button "Next" at bounding box center [662, 343] width 41 height 54
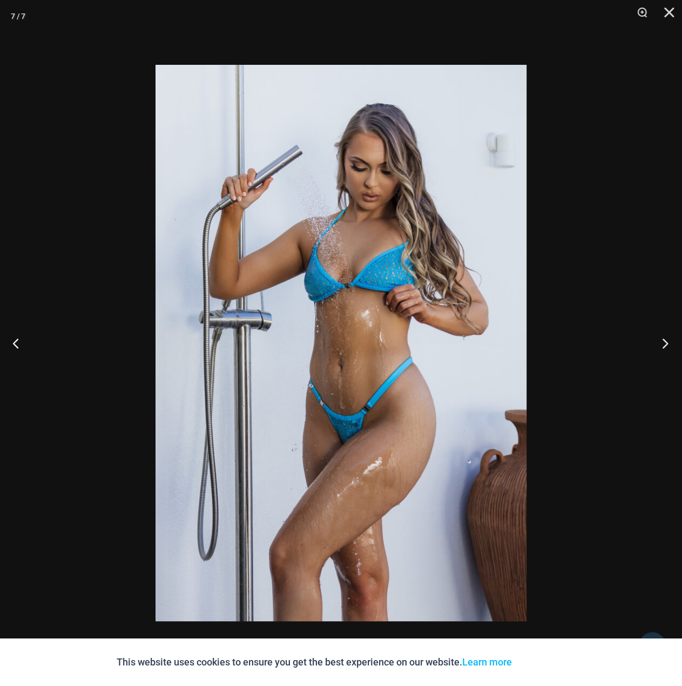
click at [660, 335] on button "Next" at bounding box center [662, 343] width 41 height 54
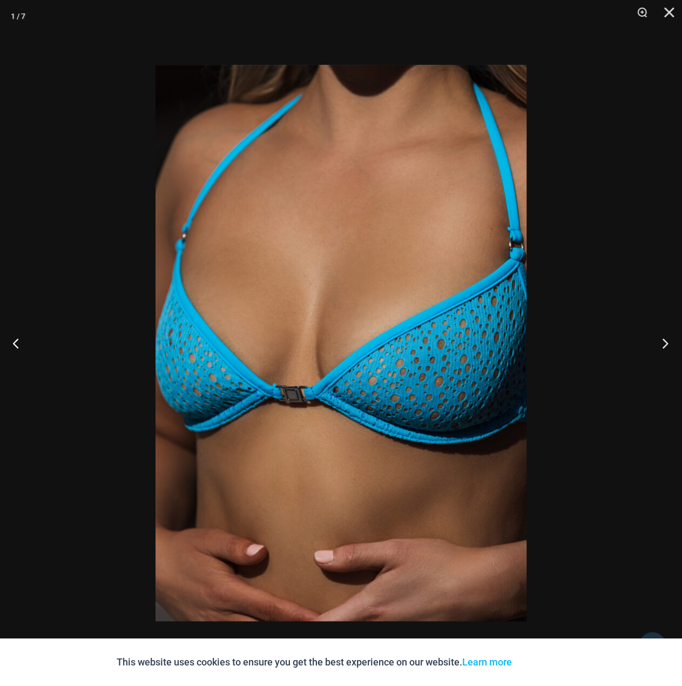
click at [660, 335] on button "Next" at bounding box center [662, 343] width 41 height 54
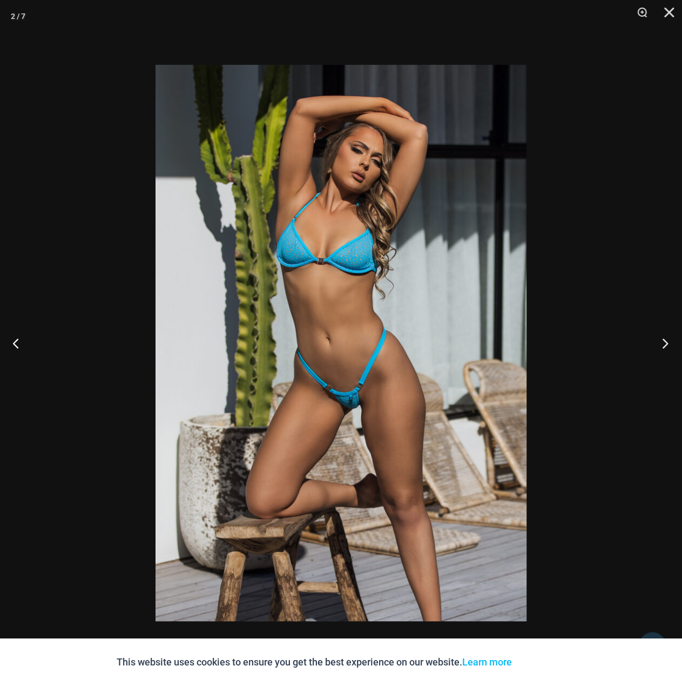
click at [660, 335] on button "Next" at bounding box center [662, 343] width 41 height 54
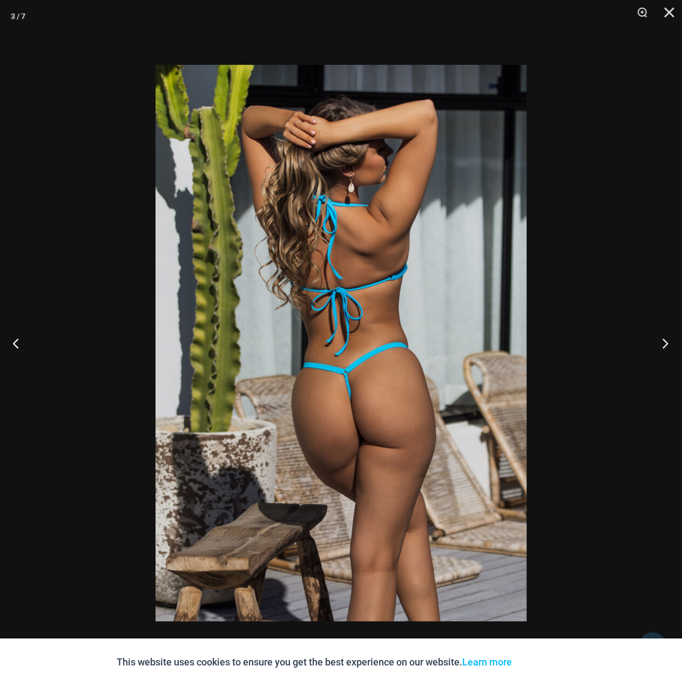
click at [660, 335] on button "Next" at bounding box center [662, 343] width 41 height 54
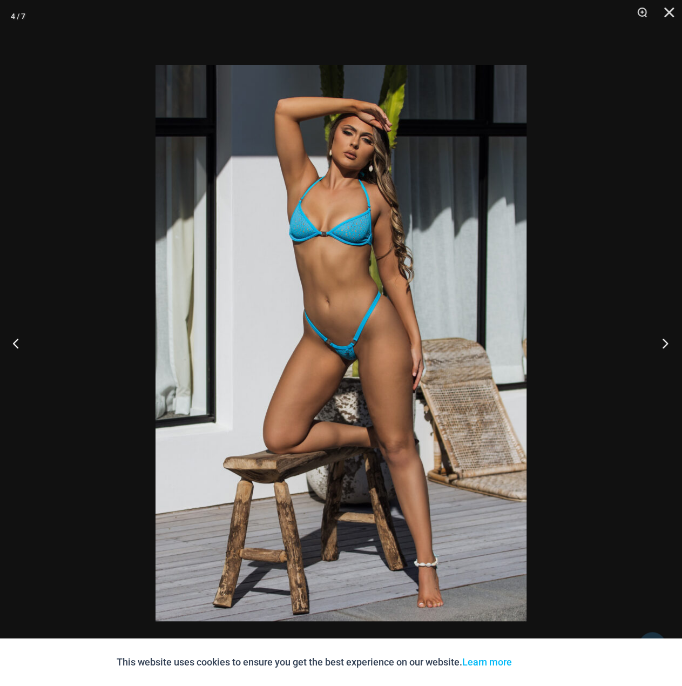
click at [660, 335] on button "Next" at bounding box center [662, 343] width 41 height 54
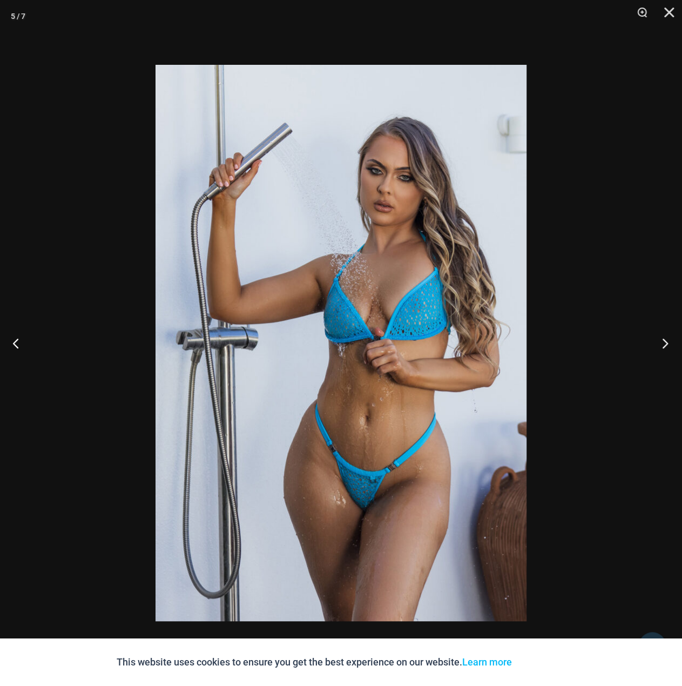
click at [660, 335] on button "Next" at bounding box center [662, 343] width 41 height 54
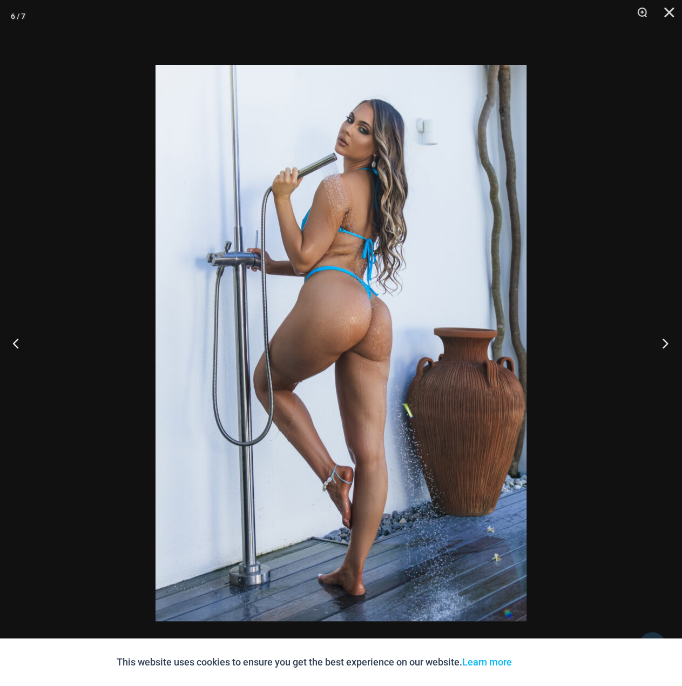
click at [660, 335] on button "Next" at bounding box center [662, 343] width 41 height 54
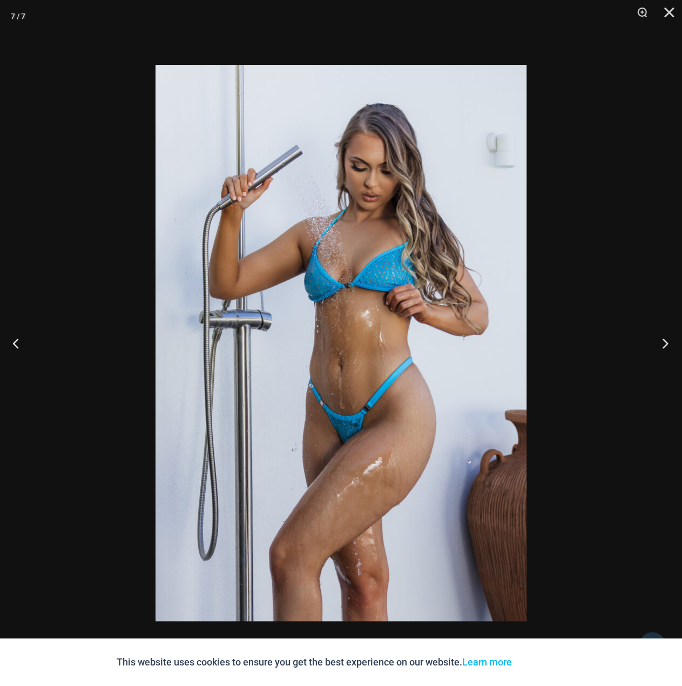
click at [660, 335] on button "Next" at bounding box center [662, 343] width 41 height 54
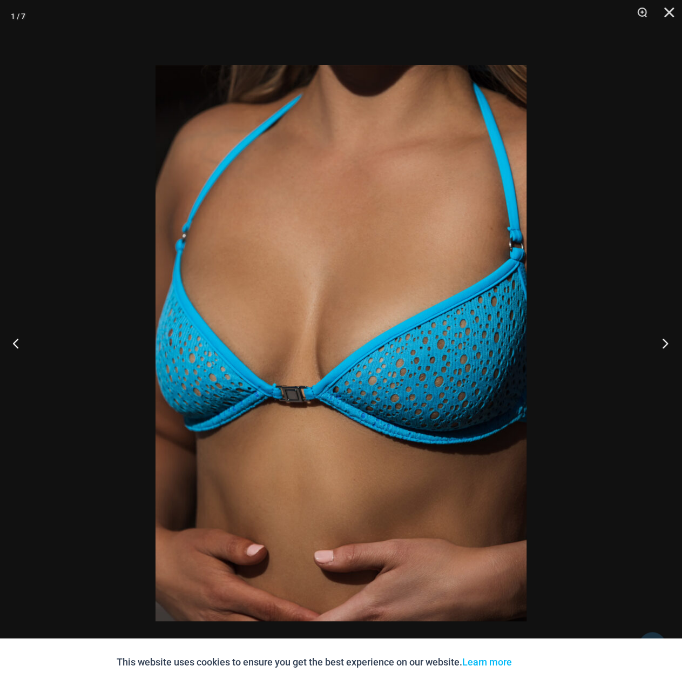
click at [660, 335] on button "Next" at bounding box center [662, 343] width 41 height 54
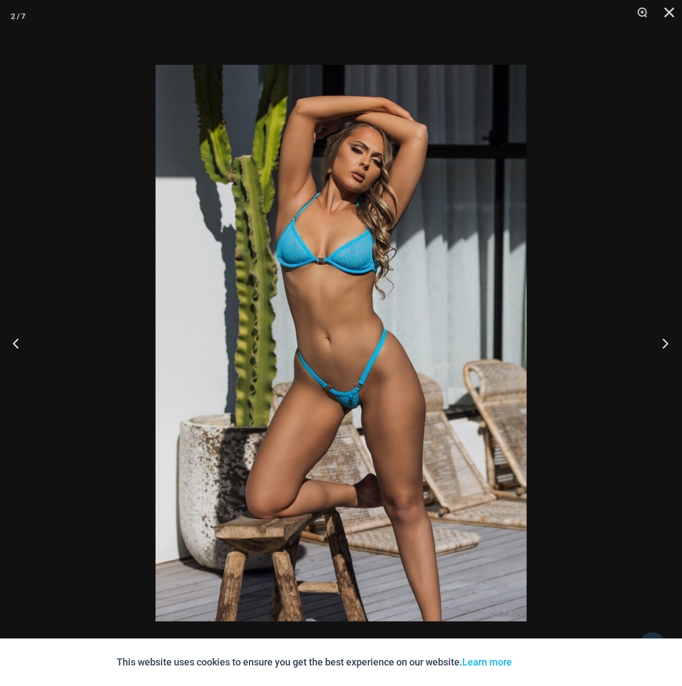
click at [660, 335] on button "Next" at bounding box center [662, 343] width 41 height 54
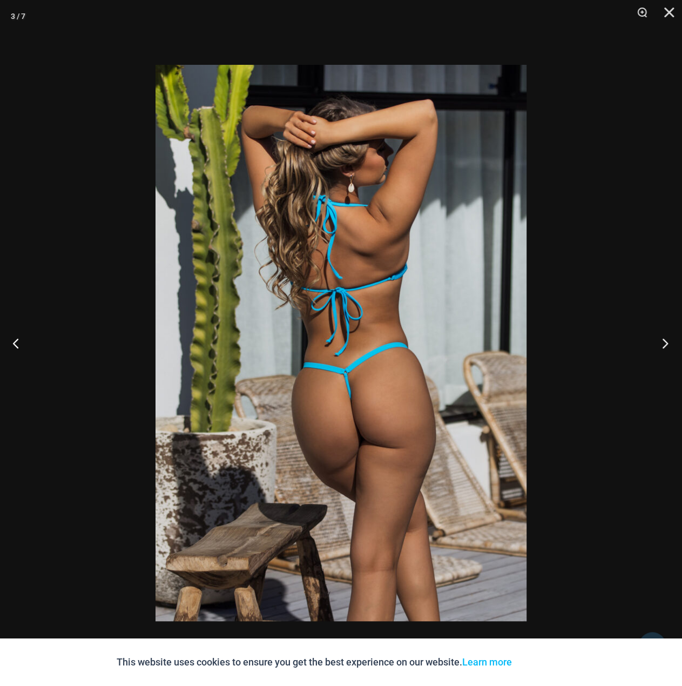
click at [660, 335] on button "Next" at bounding box center [662, 343] width 41 height 54
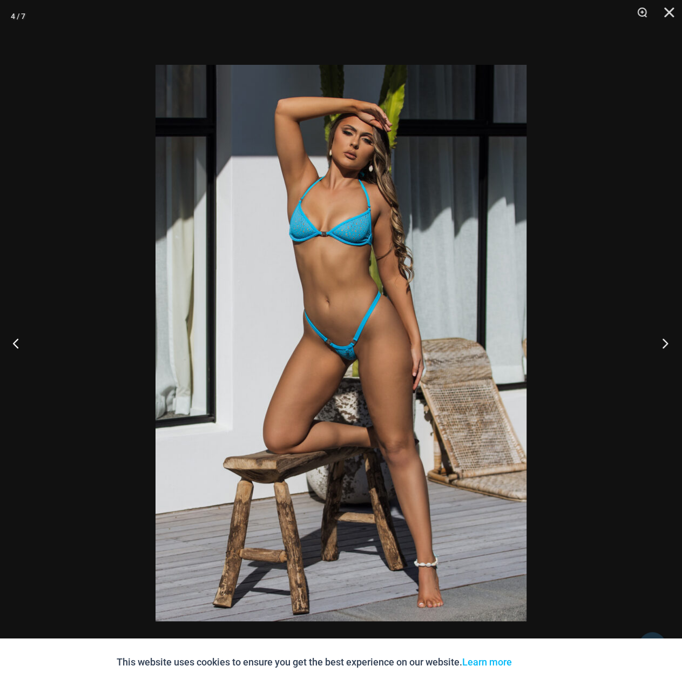
click at [660, 335] on button "Next" at bounding box center [662, 343] width 41 height 54
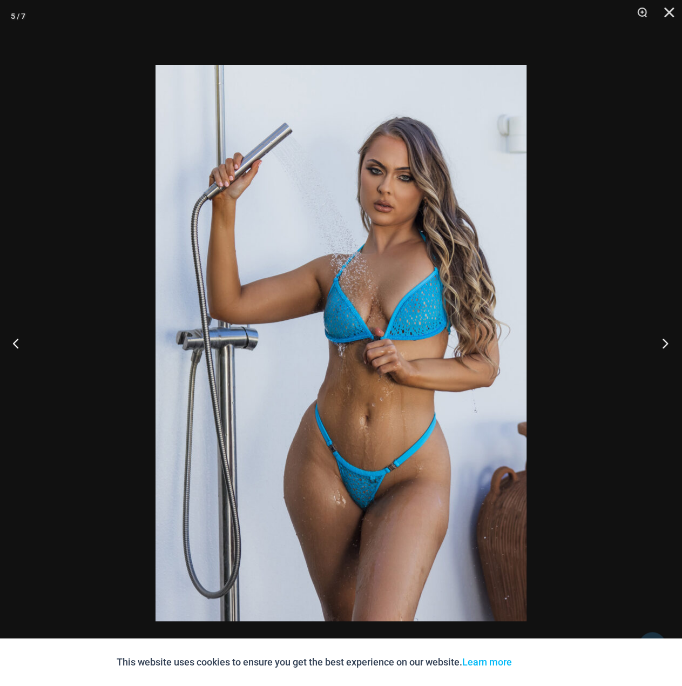
click at [660, 335] on button "Next" at bounding box center [662, 343] width 41 height 54
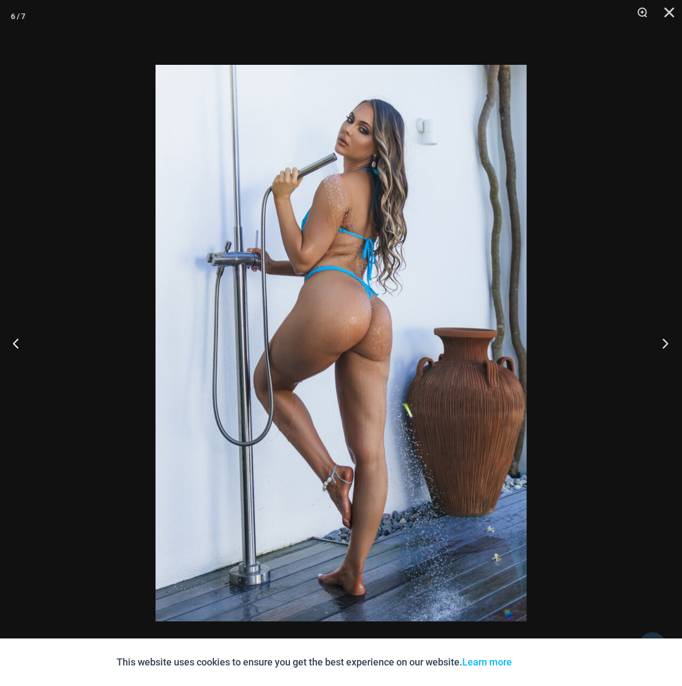
click at [660, 335] on button "Next" at bounding box center [662, 343] width 41 height 54
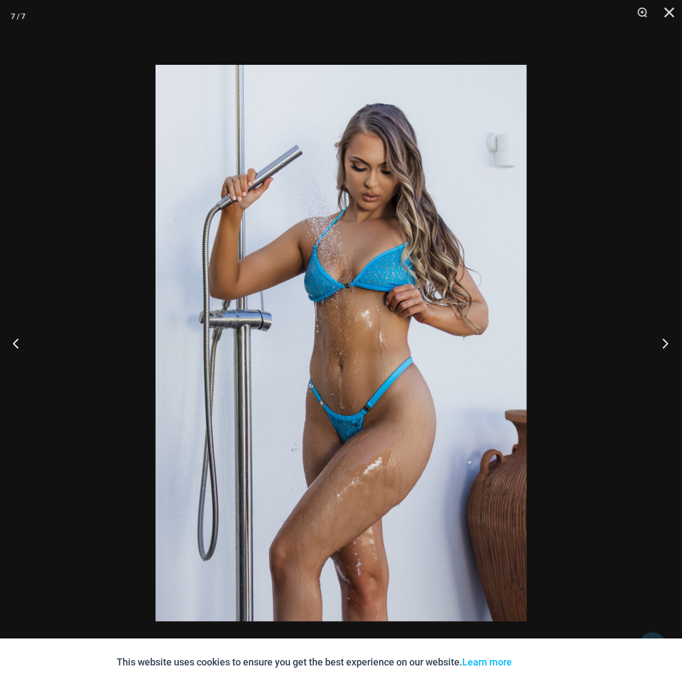
click at [660, 335] on button "Next" at bounding box center [662, 343] width 41 height 54
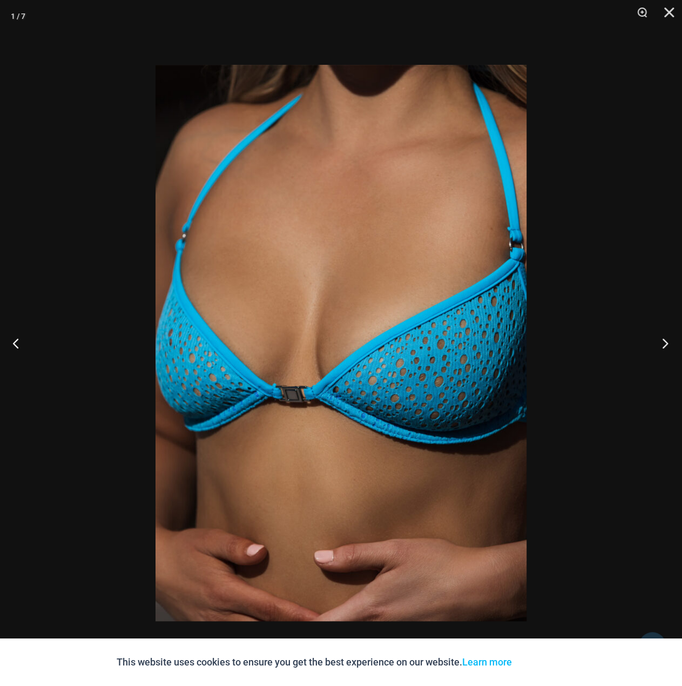
click at [660, 335] on button "Next" at bounding box center [662, 343] width 41 height 54
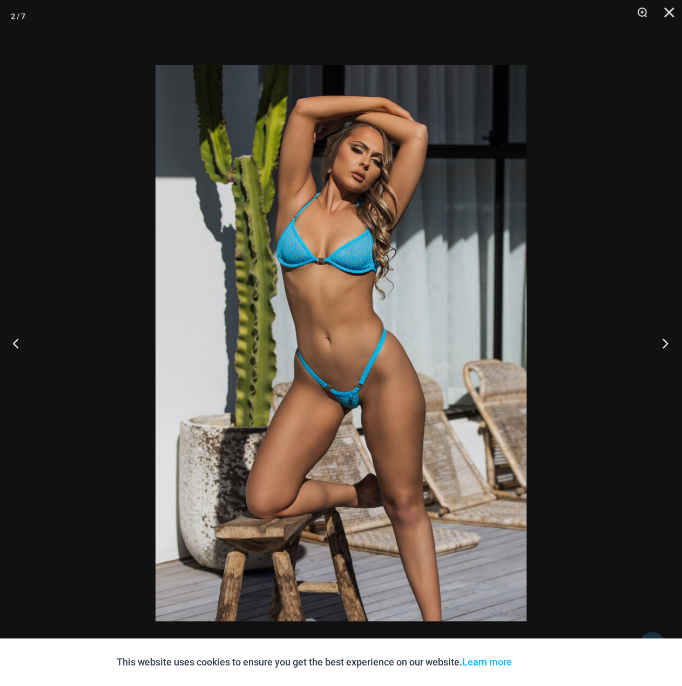
click at [660, 335] on button "Next" at bounding box center [662, 343] width 41 height 54
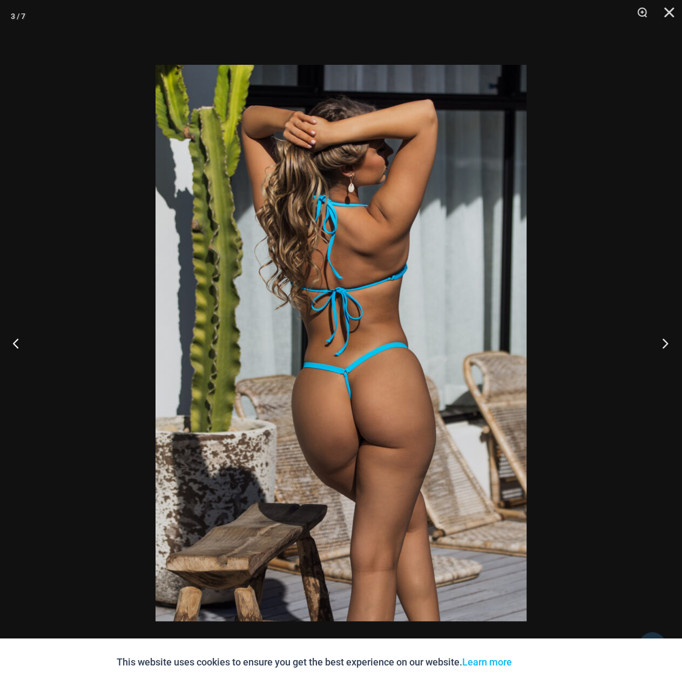
click at [660, 335] on button "Next" at bounding box center [662, 343] width 41 height 54
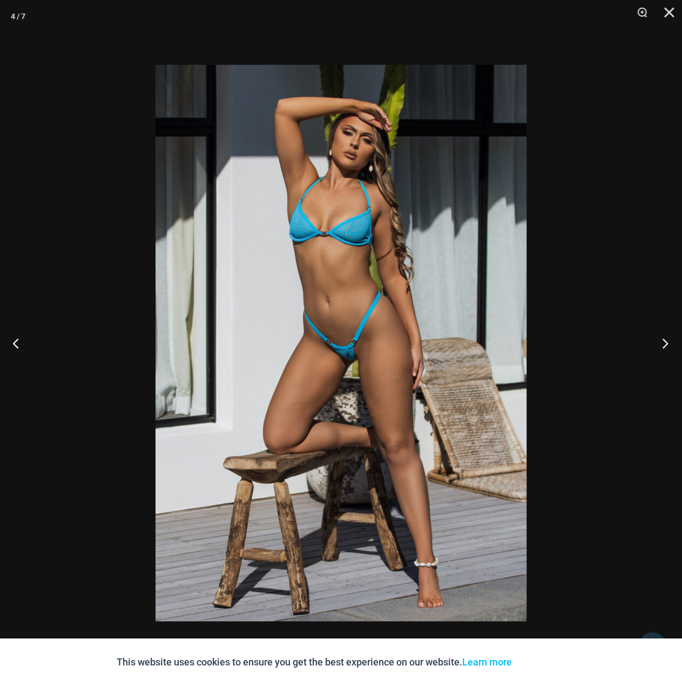
click at [660, 335] on button "Next" at bounding box center [662, 343] width 41 height 54
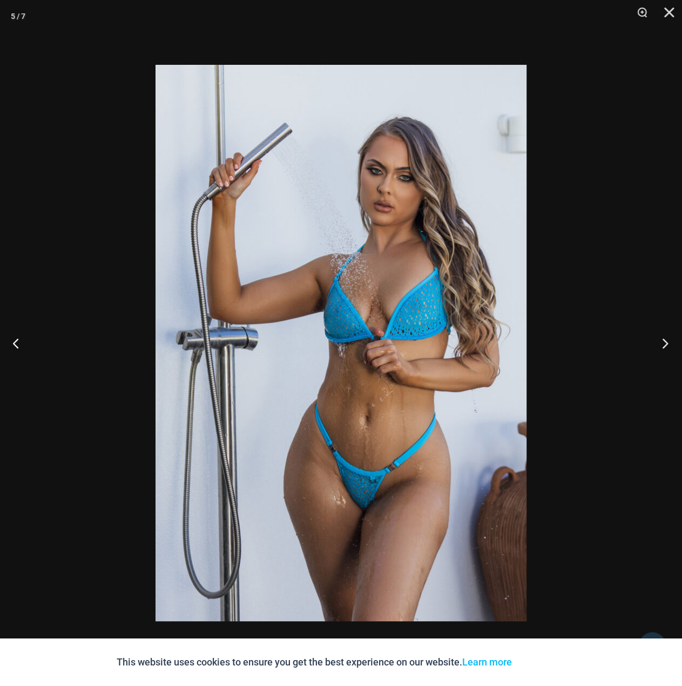
click at [660, 335] on button "Next" at bounding box center [662, 343] width 41 height 54
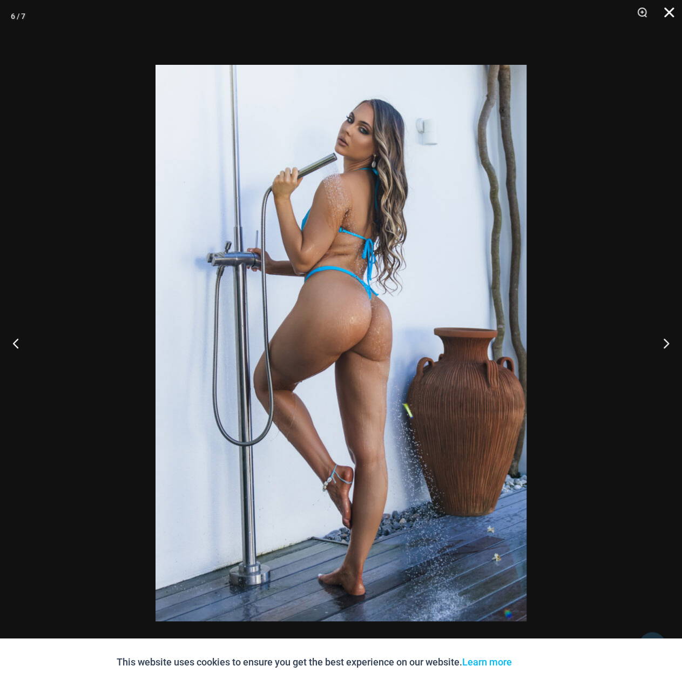
click at [667, 12] on button "Close" at bounding box center [665, 16] width 27 height 32
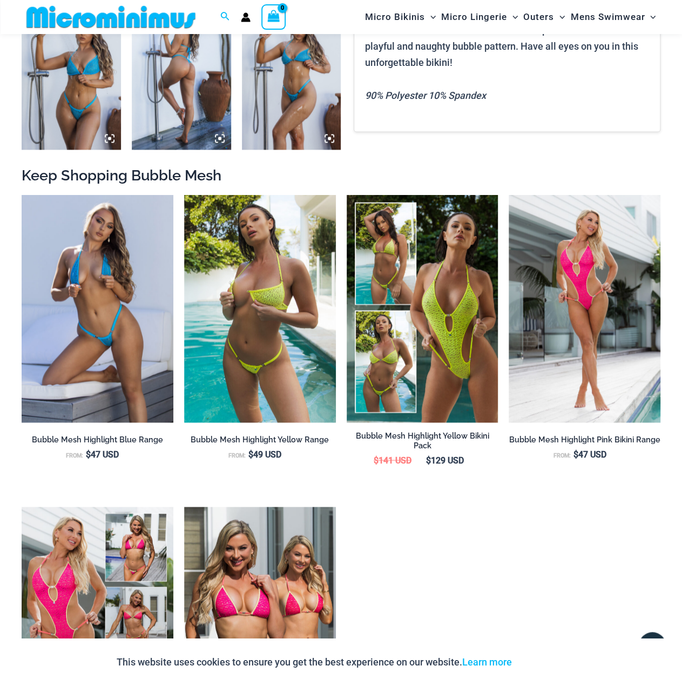
scroll to position [855, 0]
